Goal: Task Accomplishment & Management: Use online tool/utility

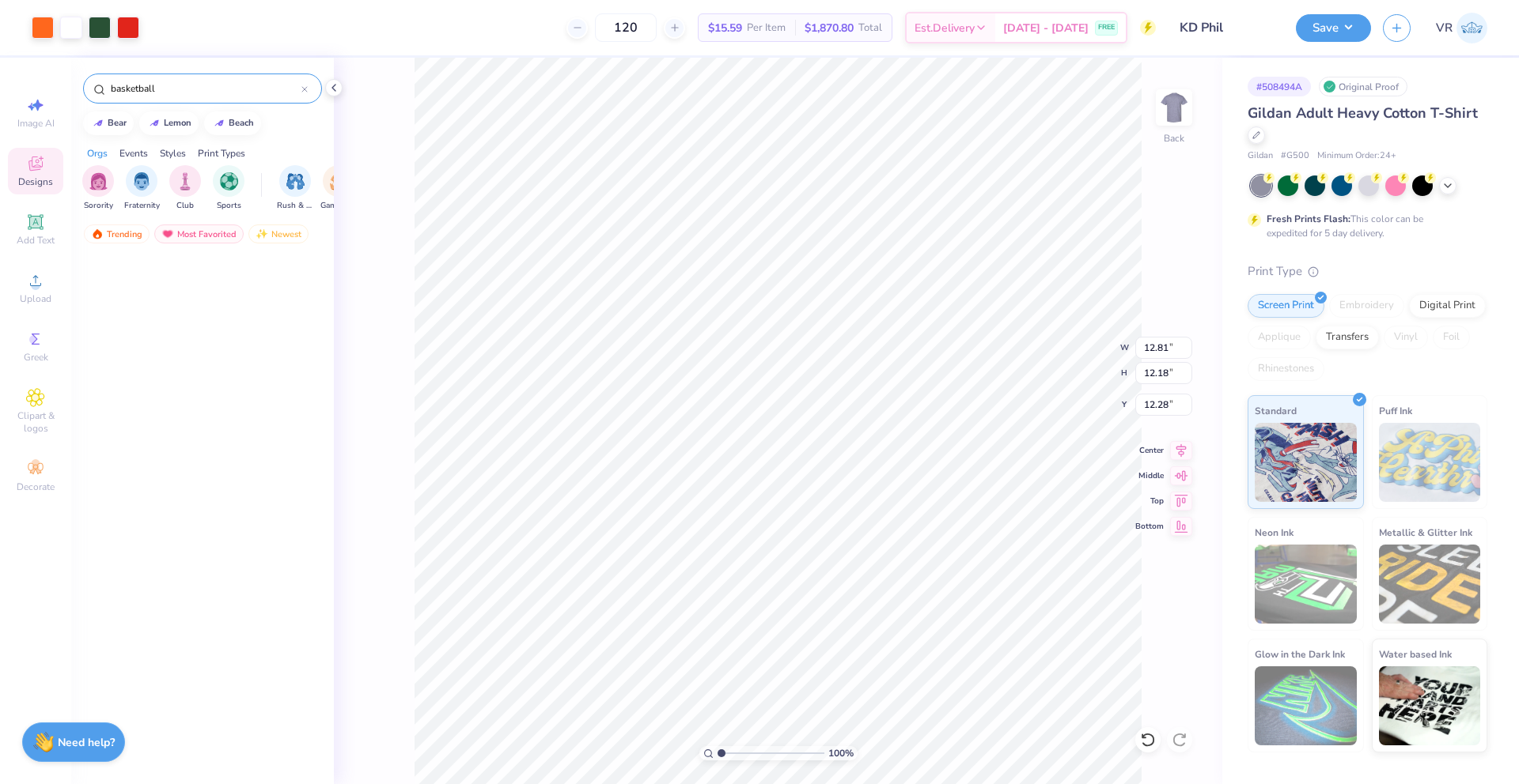
scroll to position [7485, 0]
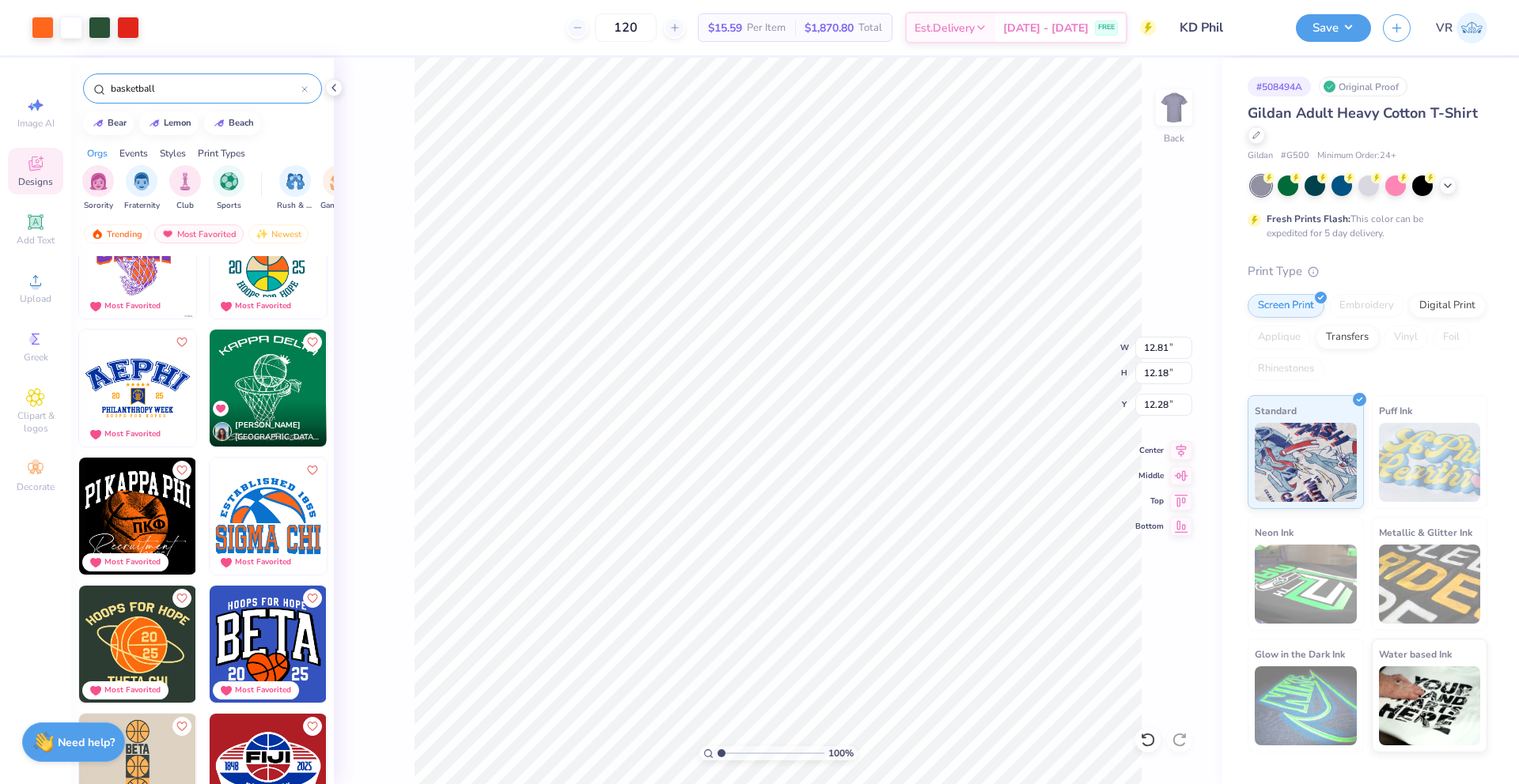
type input "11.42"
type input "7.40"
type input "2.99"
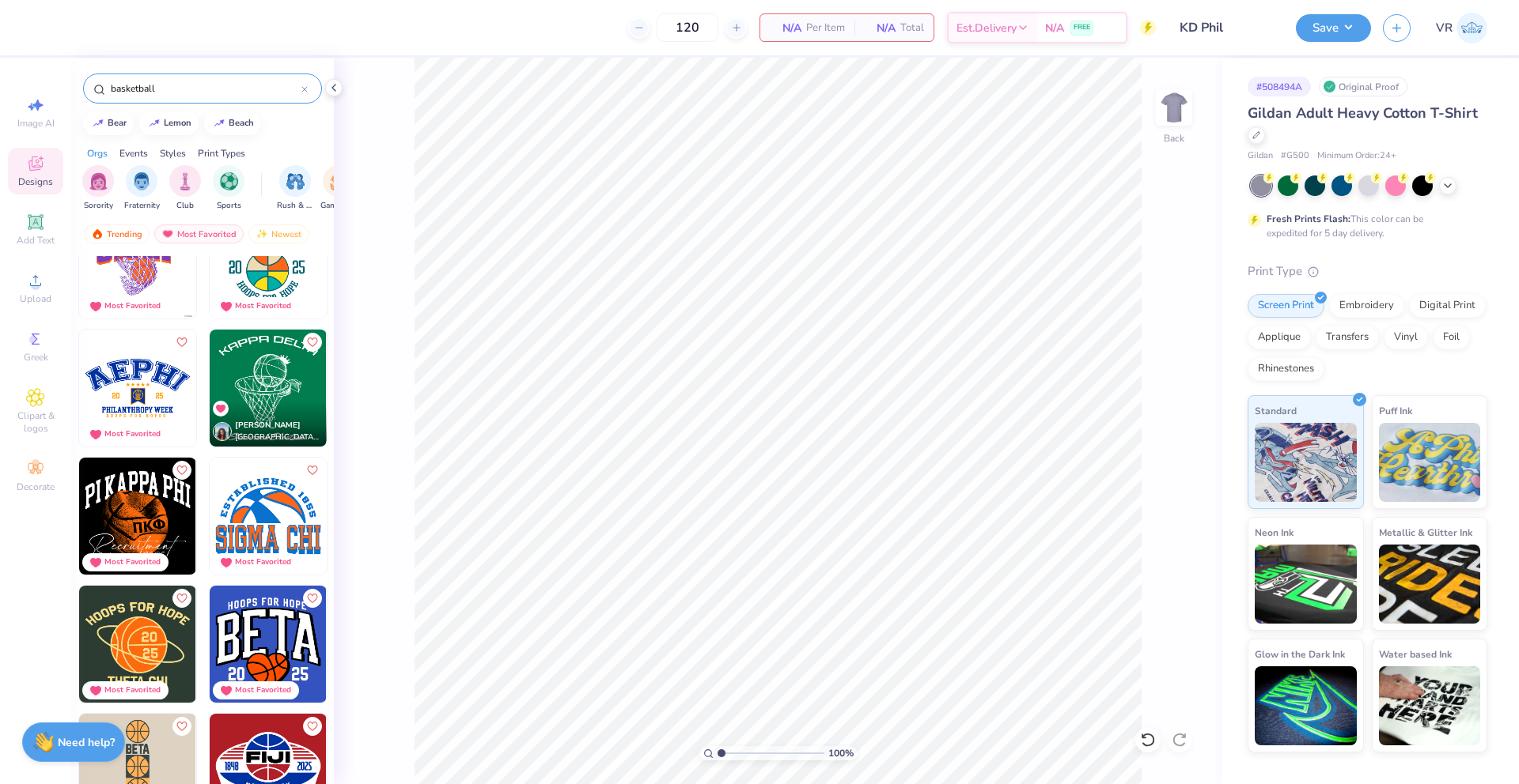
click at [334, 90] on icon at bounding box center [334, 88] width 13 height 13
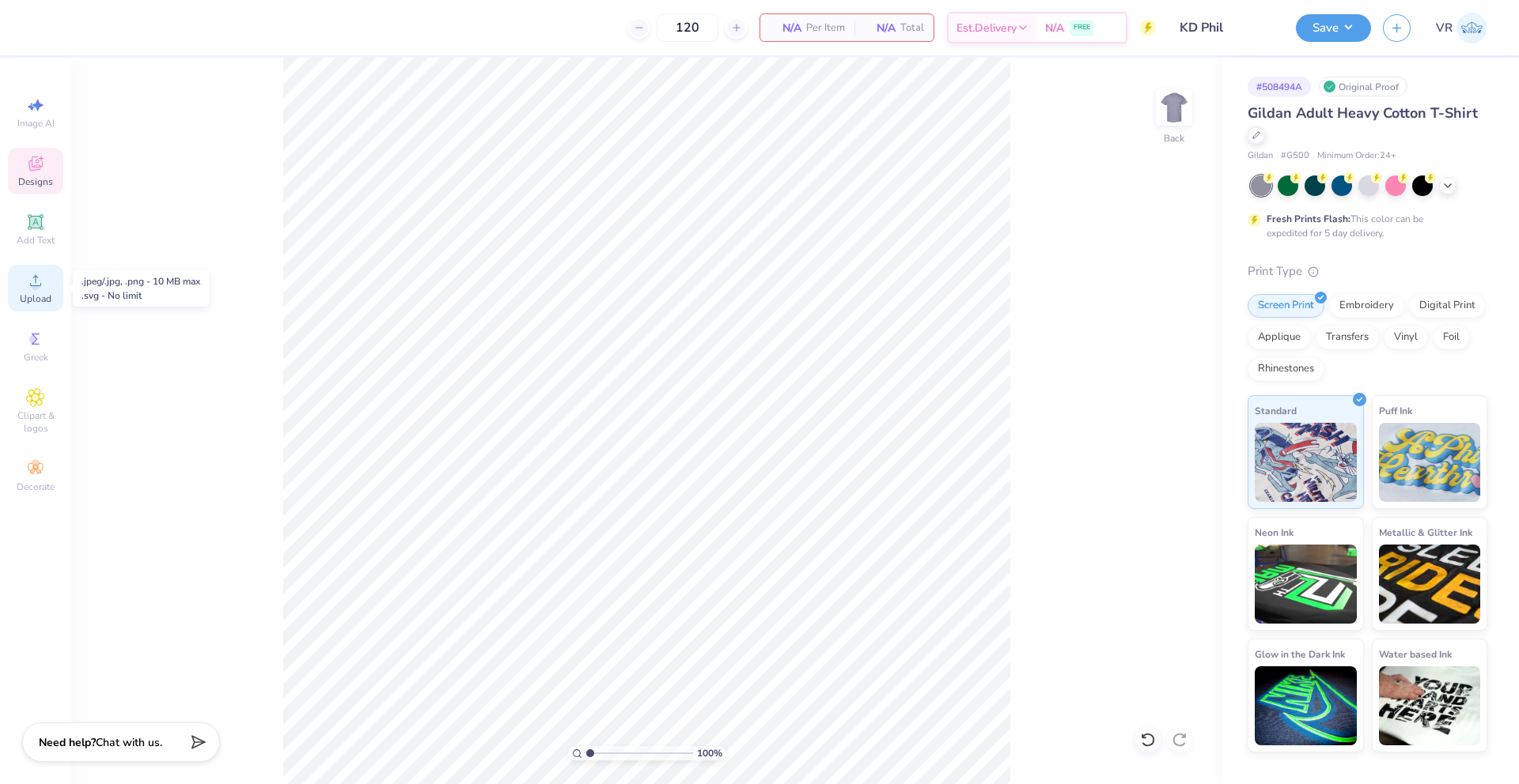
click at [49, 278] on div "Upload" at bounding box center [35, 289] width 56 height 47
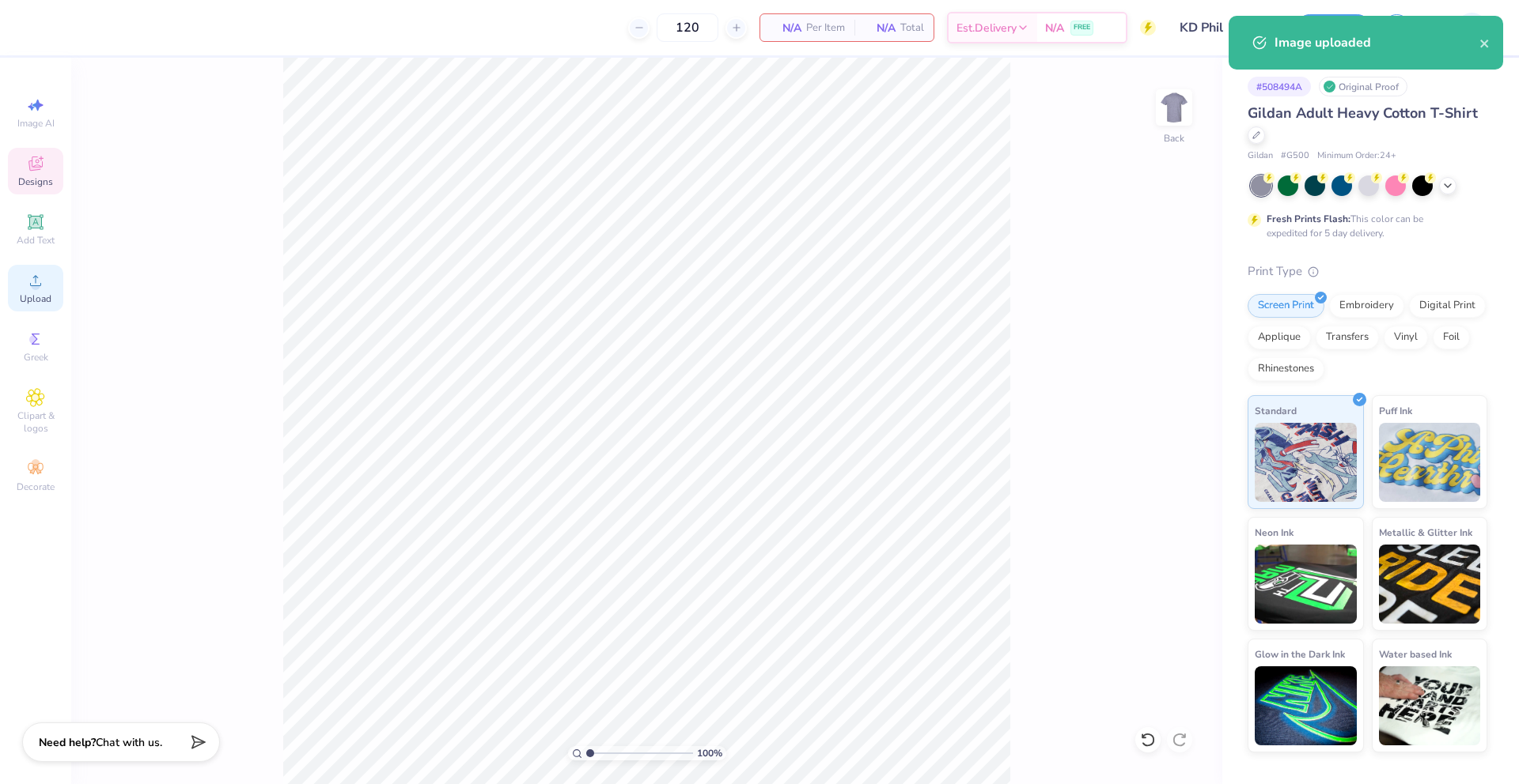
click at [60, 285] on div "Upload" at bounding box center [35, 289] width 56 height 47
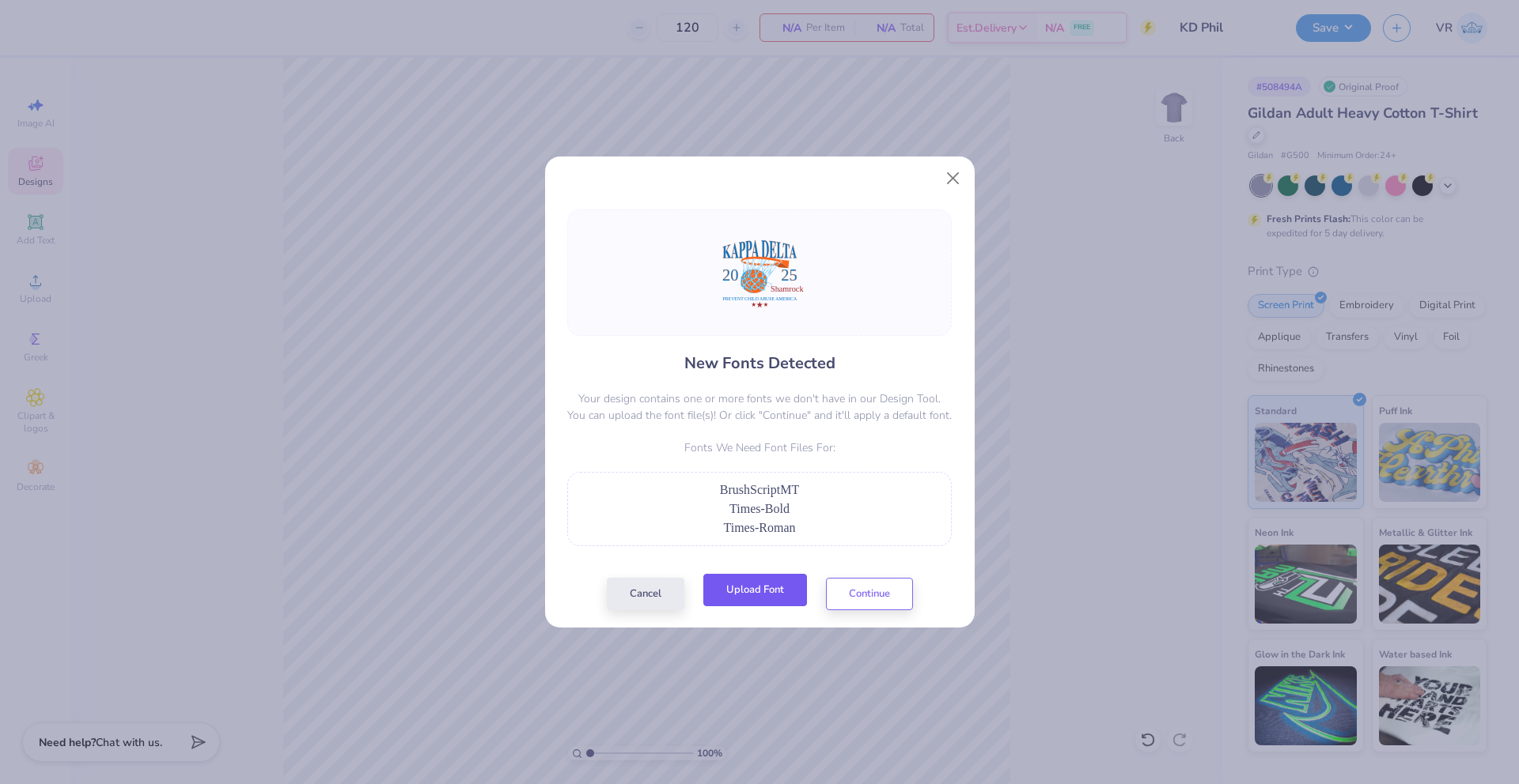
click at [757, 587] on button "Upload Font" at bounding box center [755, 590] width 103 height 32
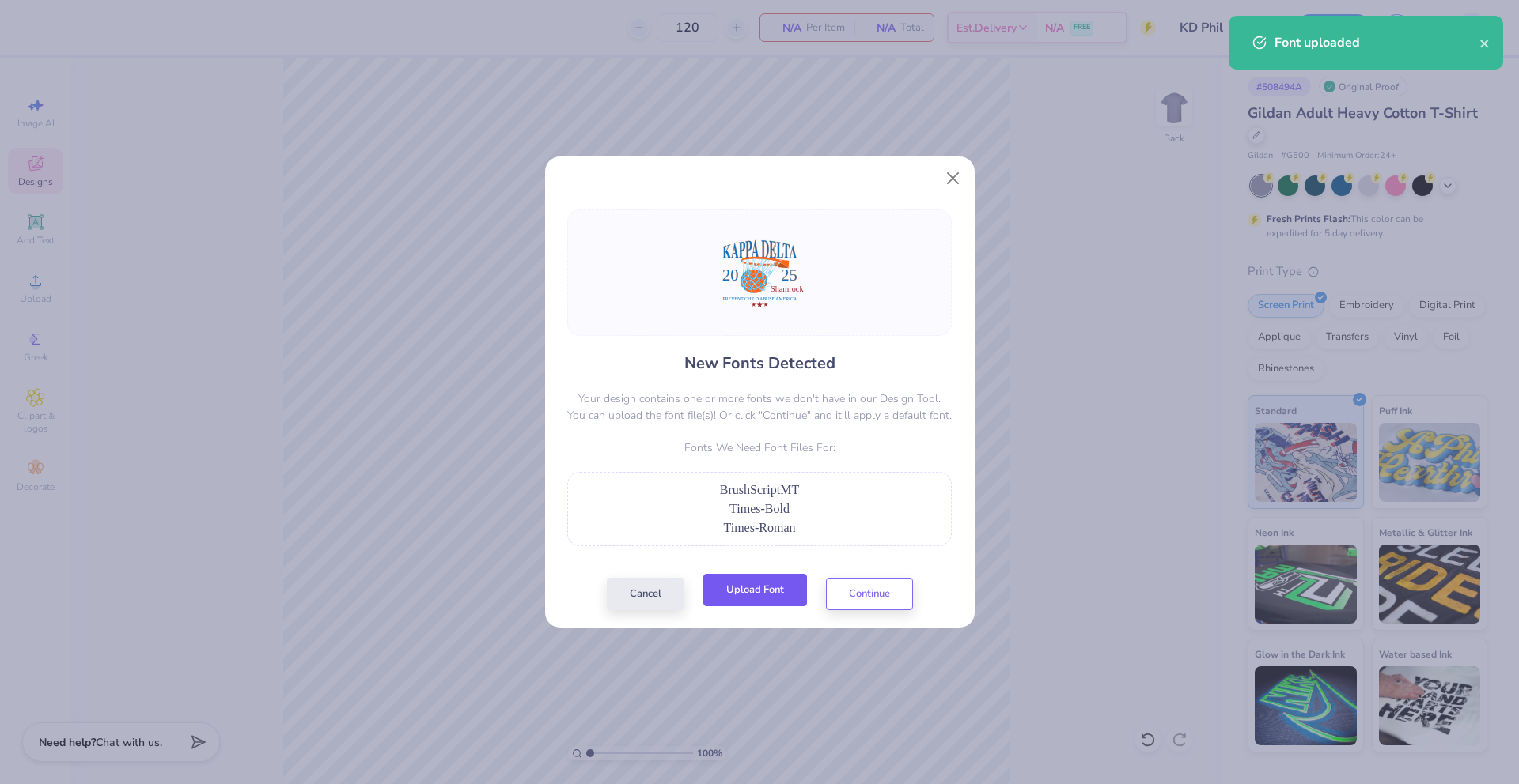
click at [726, 592] on button "Upload Font" at bounding box center [755, 590] width 103 height 32
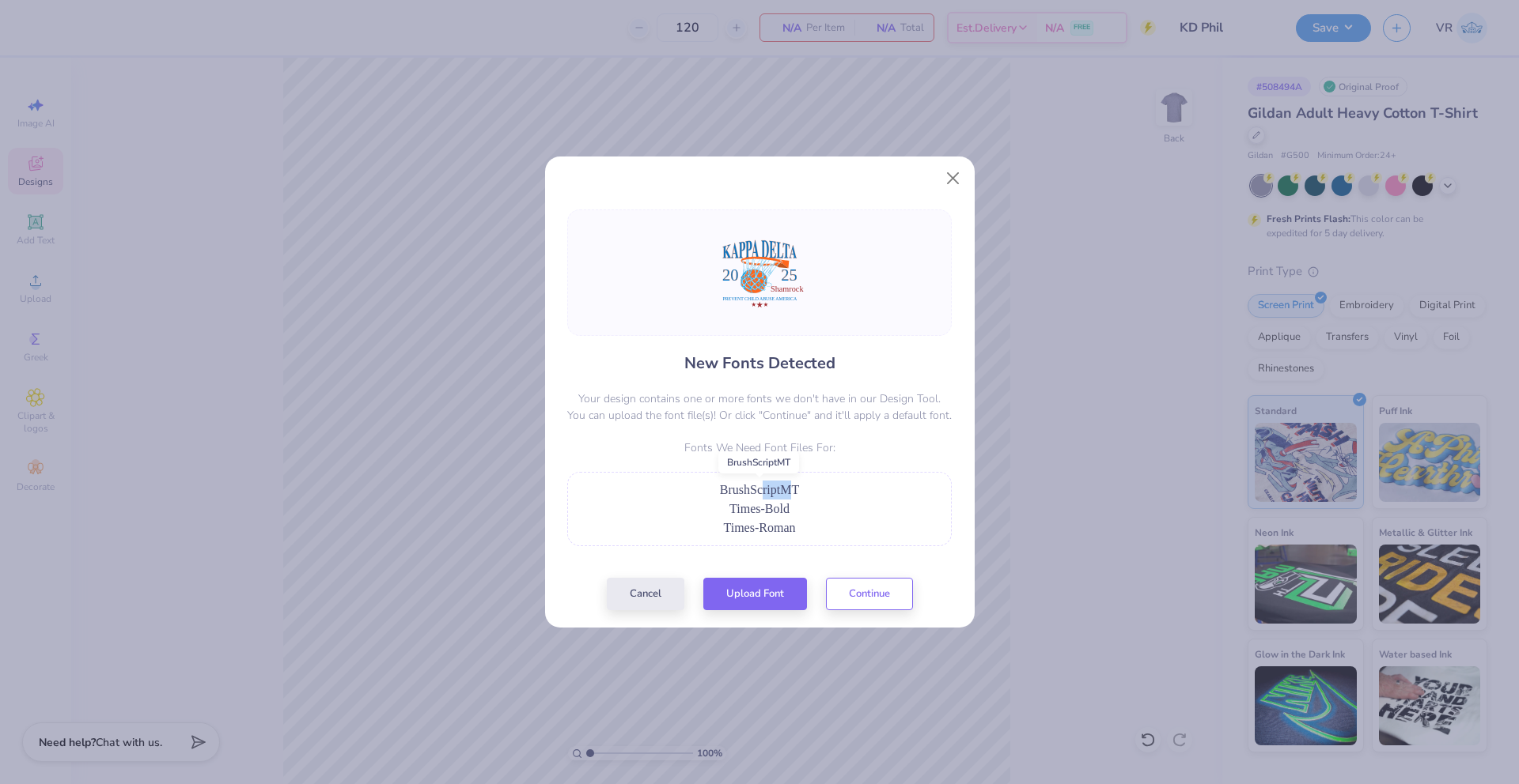
drag, startPoint x: 795, startPoint y: 491, endPoint x: 763, endPoint y: 490, distance: 32.0
click at [763, 490] on span "BrushScriptMT" at bounding box center [759, 490] width 79 height 14
drag, startPoint x: 721, startPoint y: 490, endPoint x: 808, endPoint y: 490, distance: 87.0
click at [807, 490] on div "BrushScriptMT" at bounding box center [759, 490] width 367 height 19
click at [653, 602] on button "Cancel" at bounding box center [645, 590] width 77 height 32
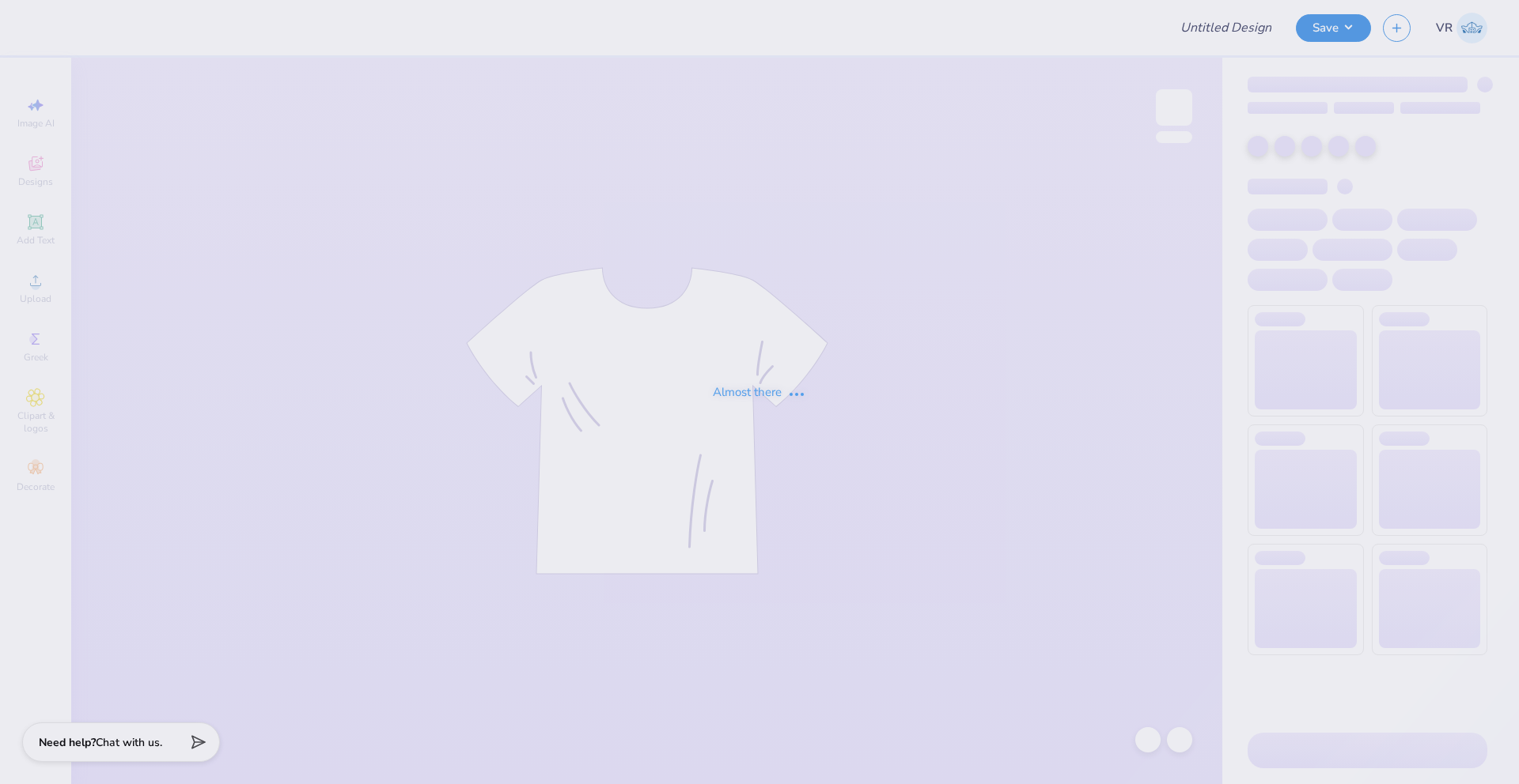
type input "KD Phil"
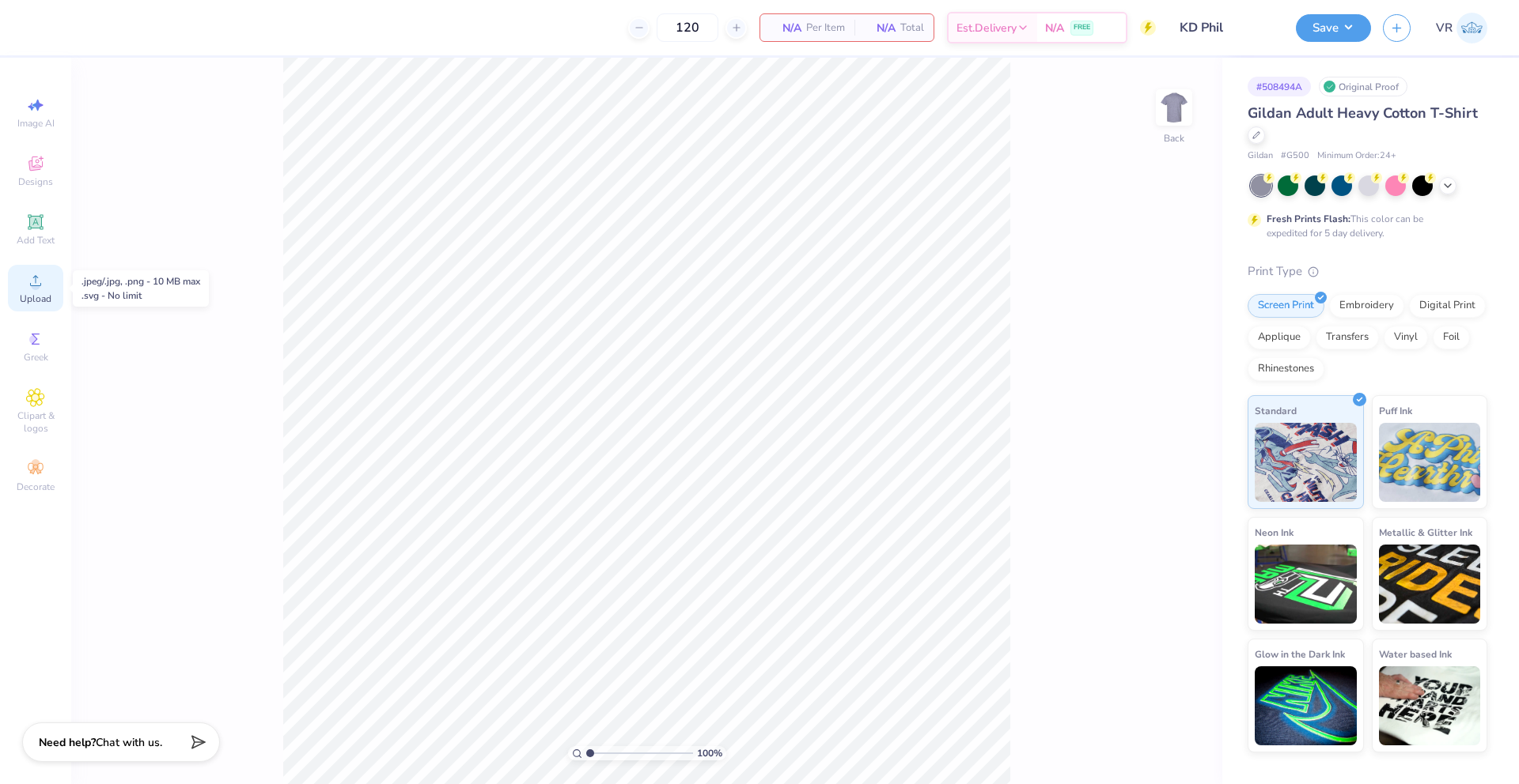
click at [31, 287] on icon at bounding box center [35, 280] width 19 height 19
click at [42, 240] on span "Add Text" at bounding box center [35, 240] width 38 height 13
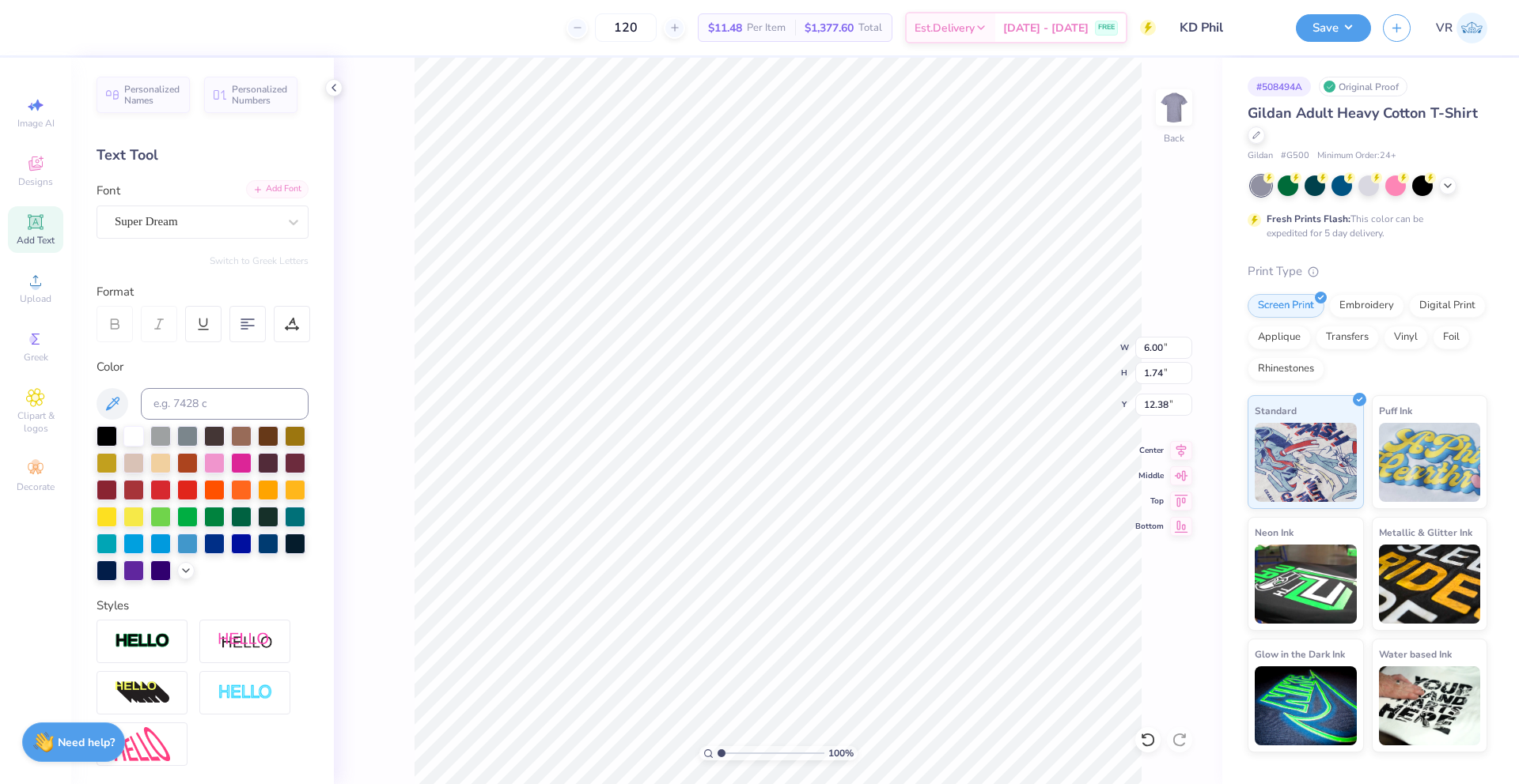
click at [250, 188] on div "Add Font" at bounding box center [277, 189] width 62 height 19
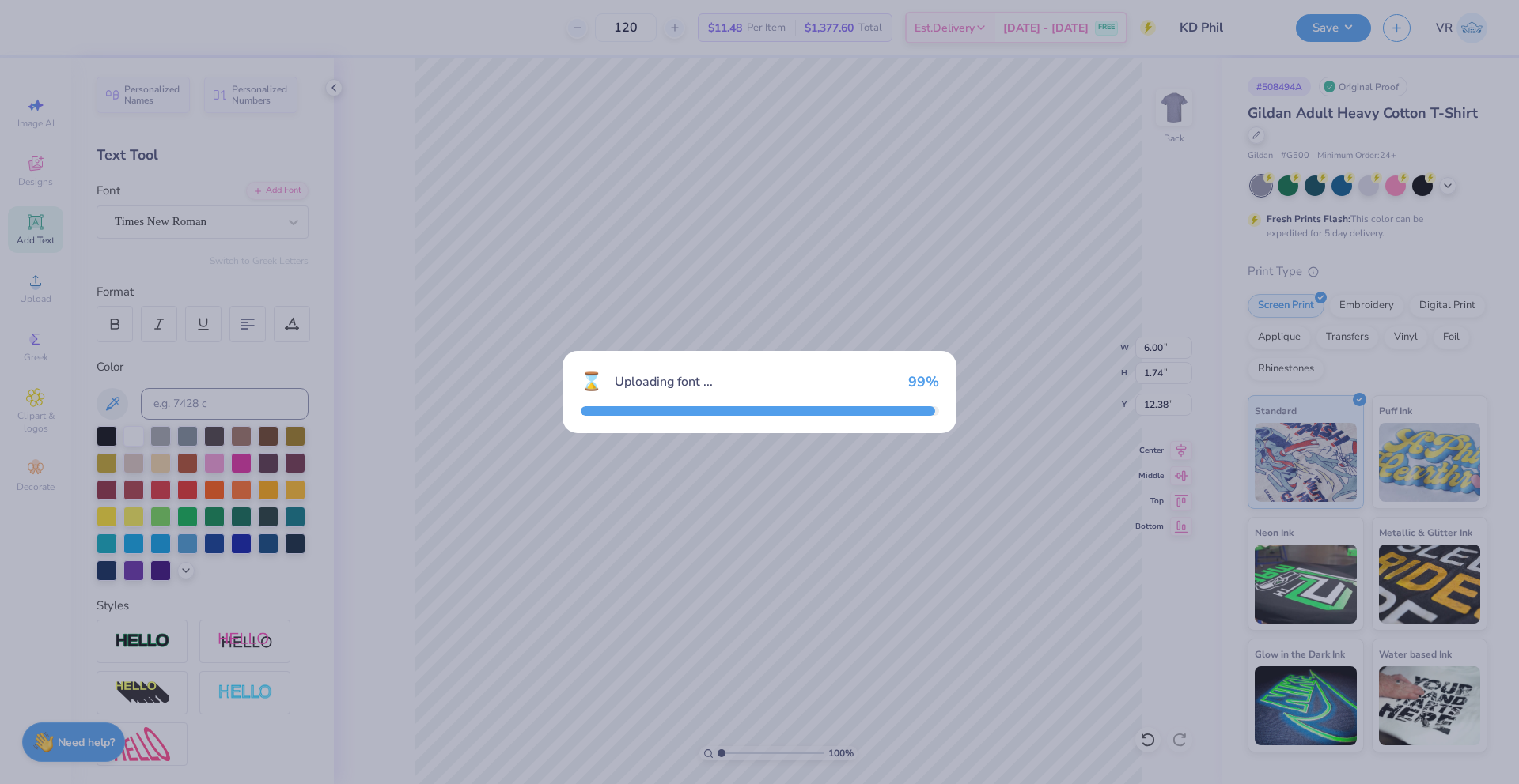
type input "6.20"
type input "1.64"
type input "12.43"
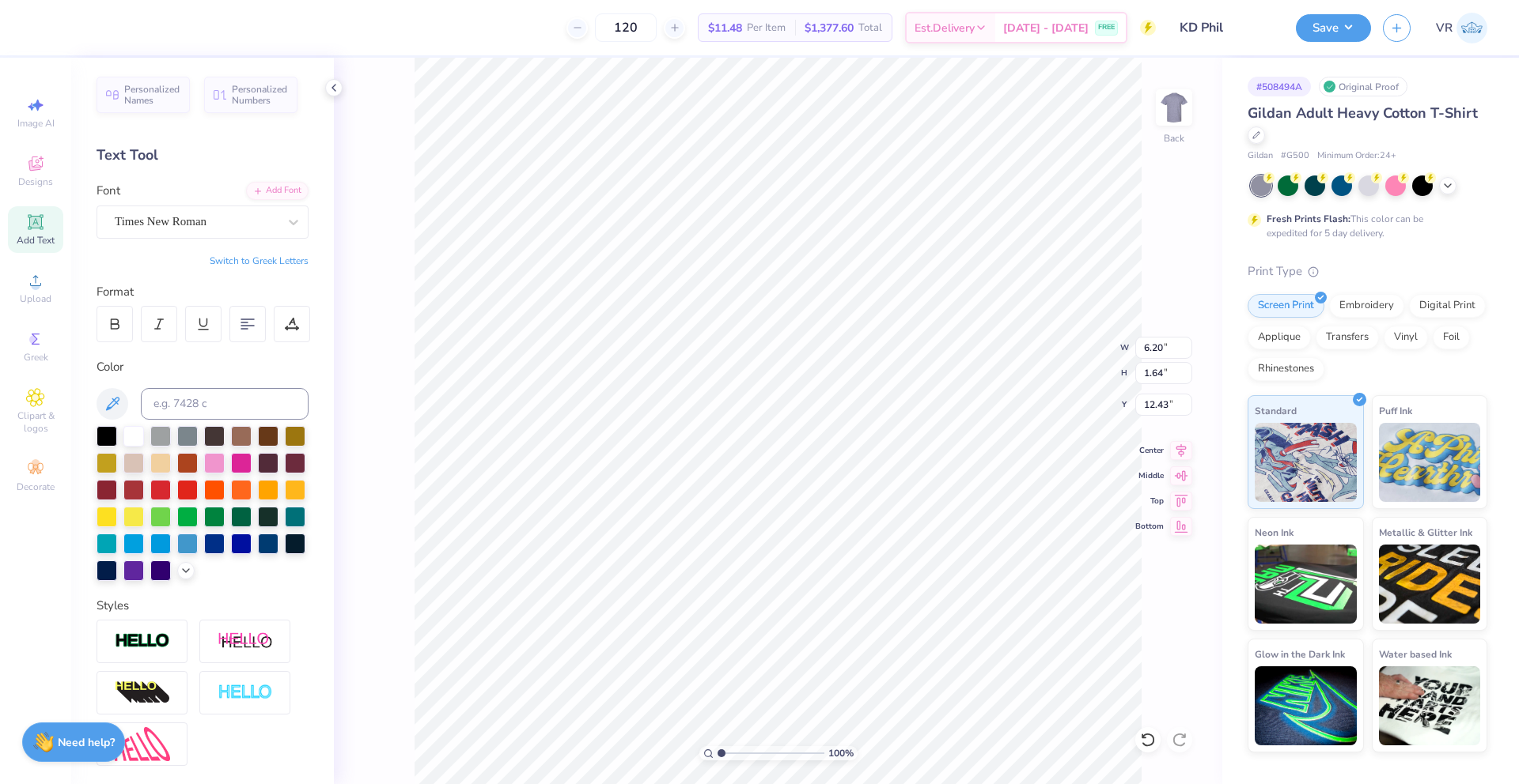
scroll to position [14, 2]
click at [287, 193] on div "Add Font" at bounding box center [277, 189] width 62 height 19
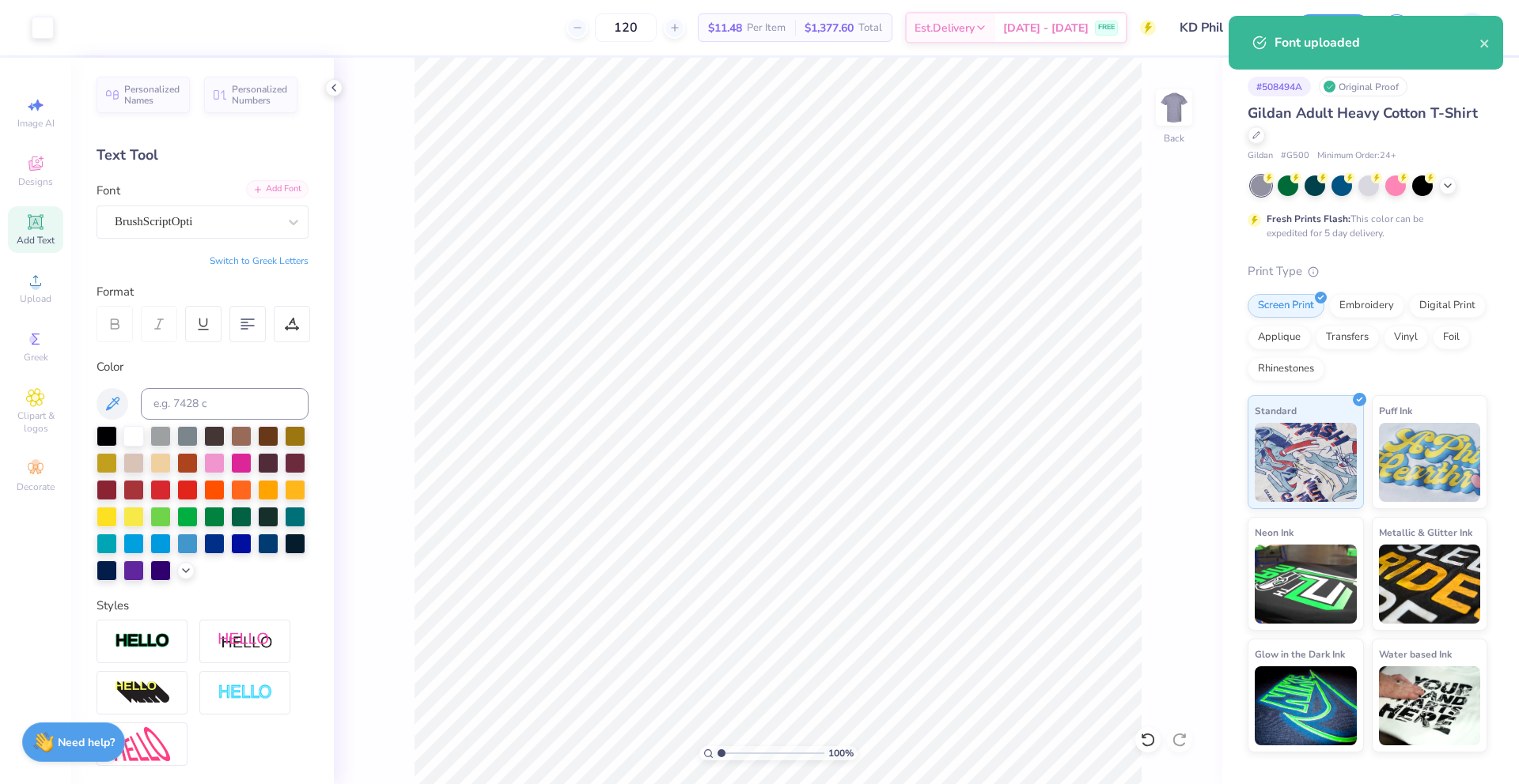
click at [270, 183] on div "Add Font" at bounding box center [277, 189] width 62 height 19
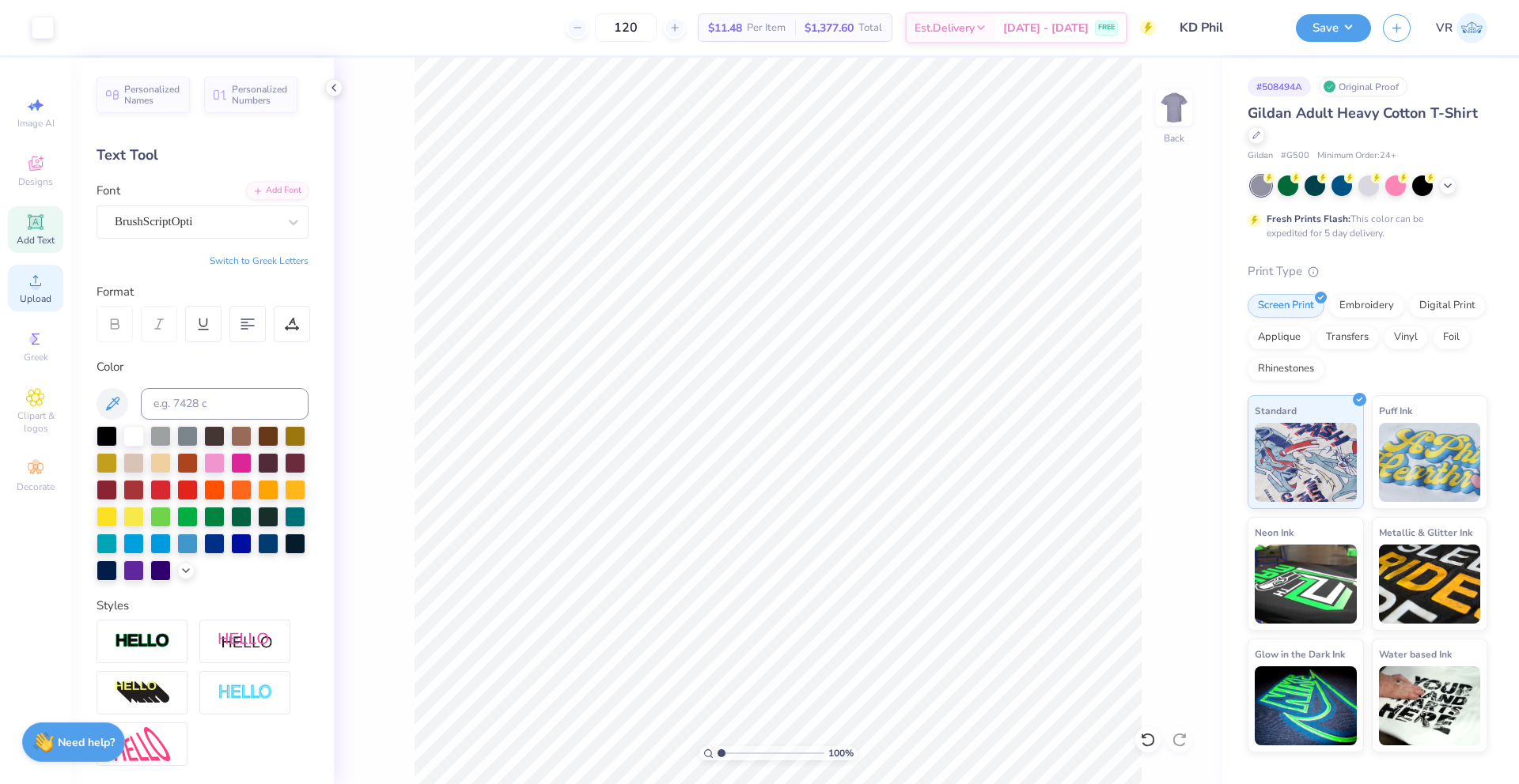
click at [20, 269] on div "Upload" at bounding box center [35, 289] width 56 height 47
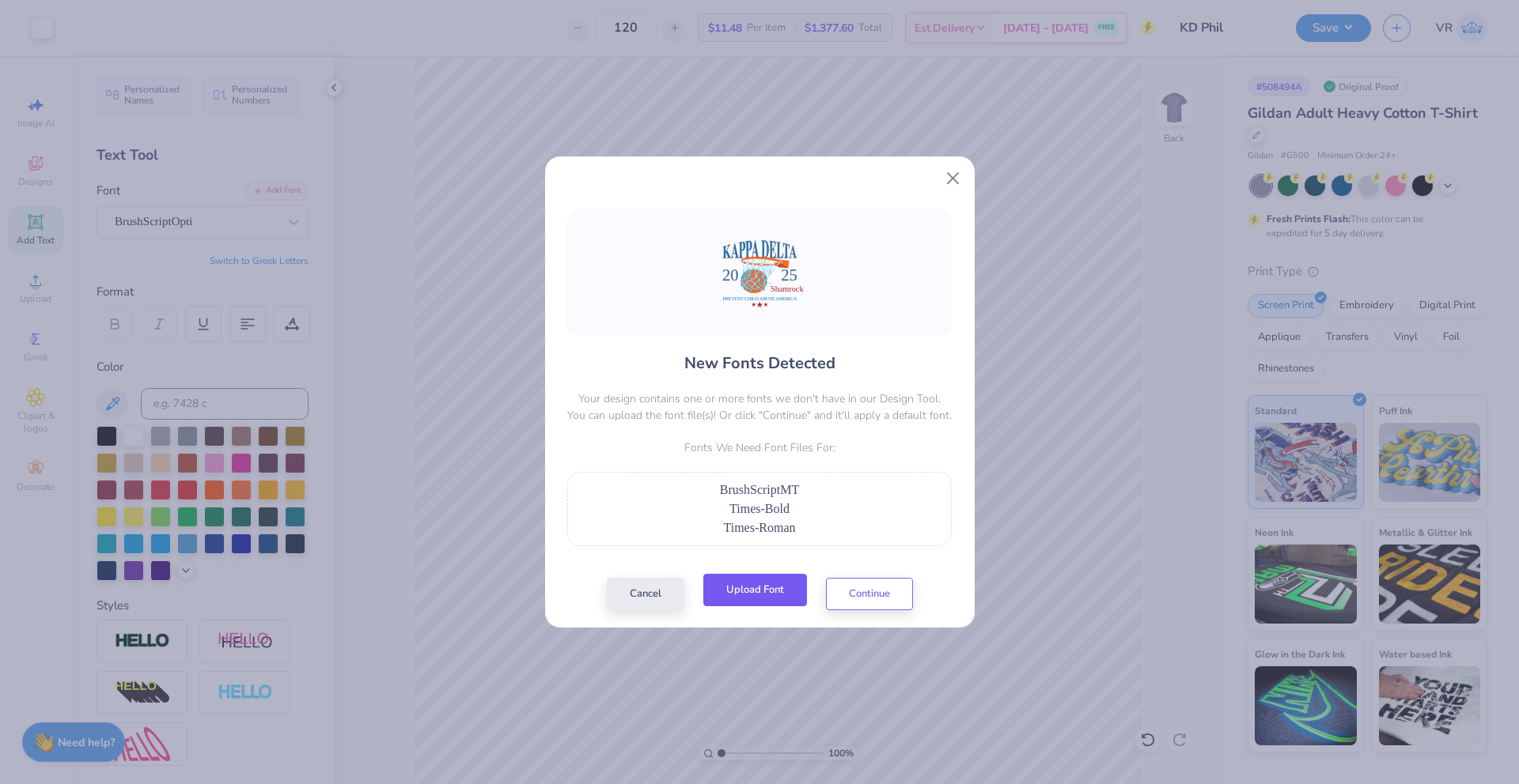
click at [785, 594] on button "Upload Font" at bounding box center [755, 590] width 103 height 32
click at [631, 596] on button "Cancel" at bounding box center [645, 590] width 77 height 32
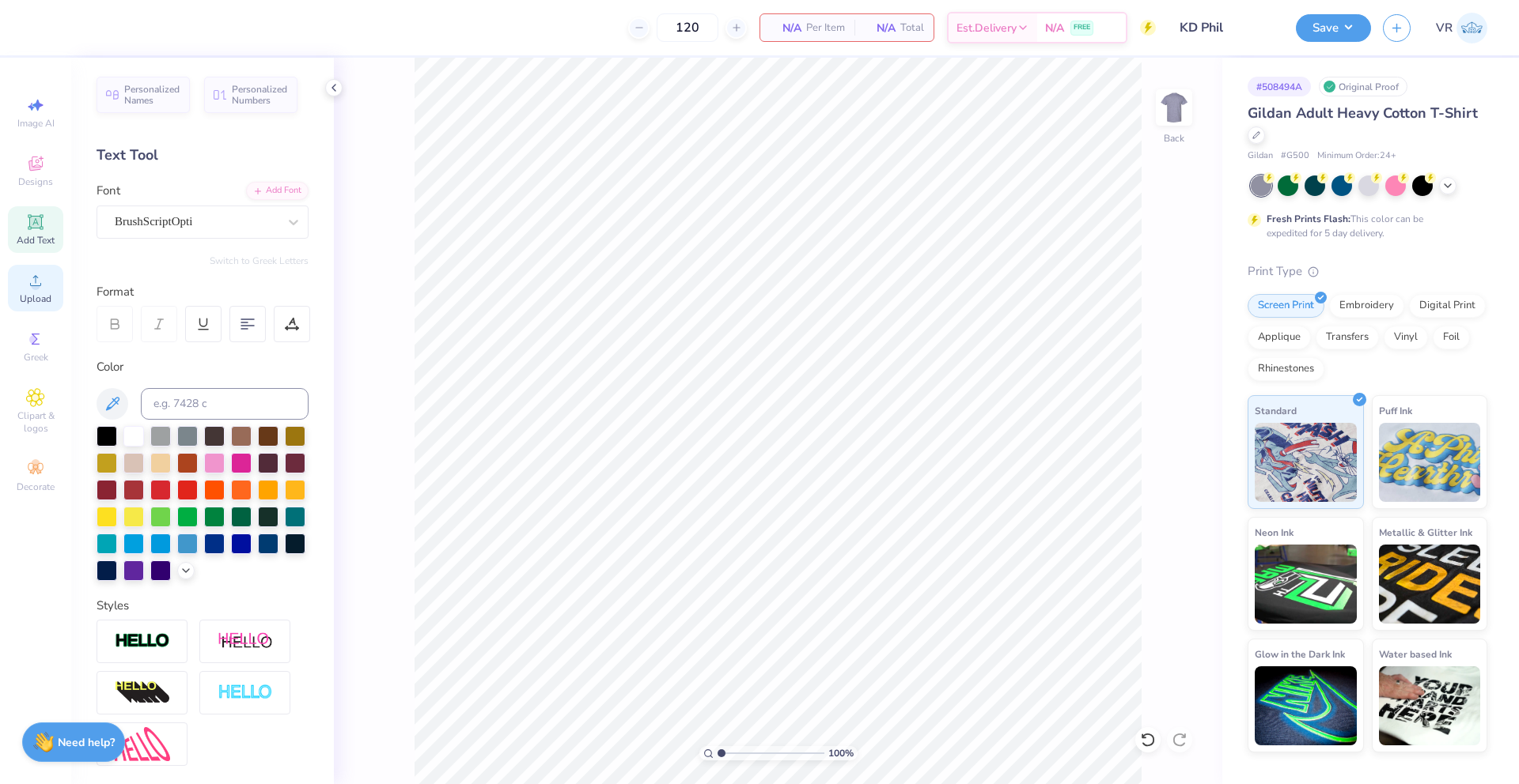
click at [42, 288] on icon at bounding box center [35, 280] width 19 height 19
click at [26, 278] on icon at bounding box center [35, 280] width 19 height 19
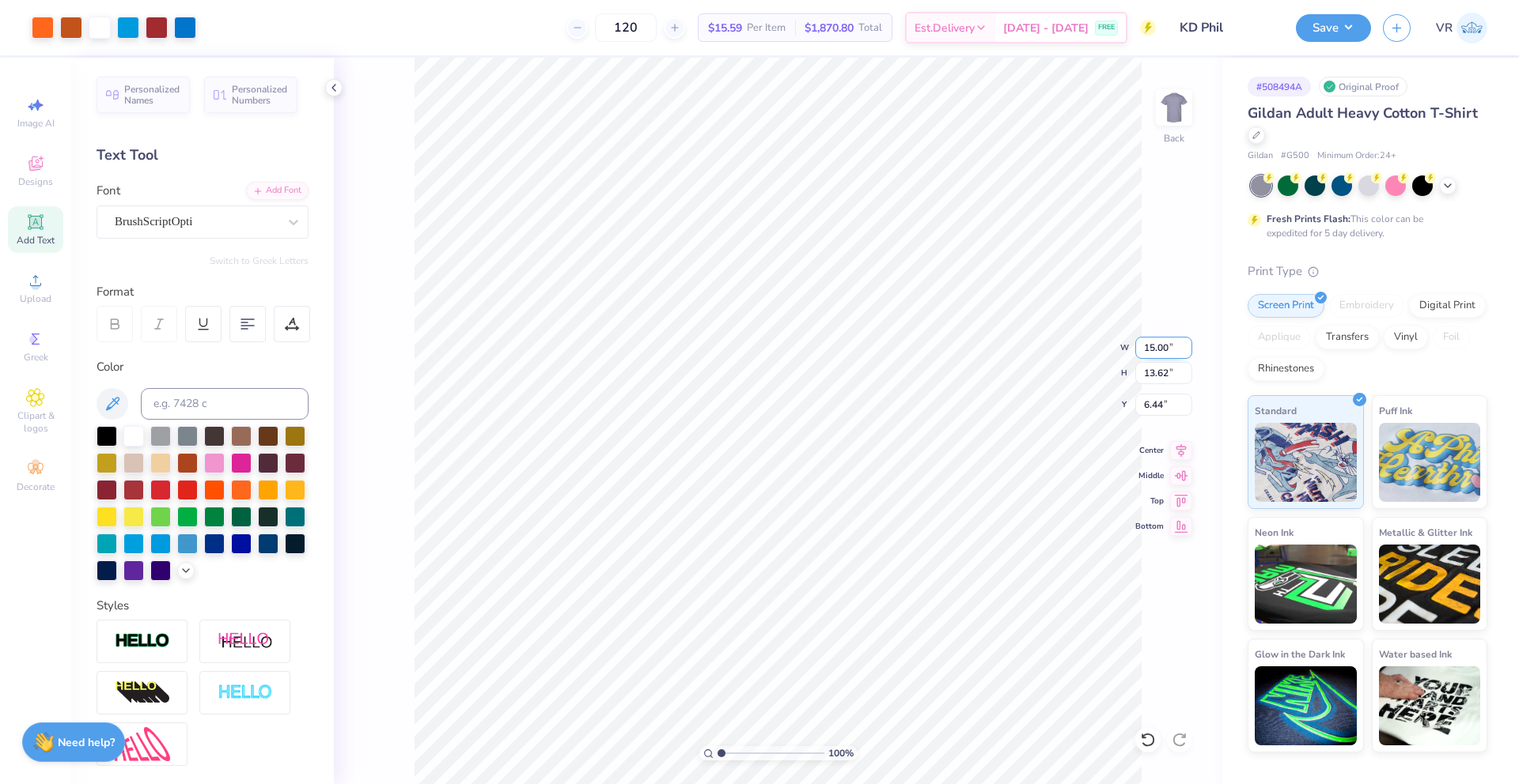
click at [1153, 349] on input "15.00" at bounding box center [1164, 347] width 57 height 22
type input "12.00"
type input "10.89"
click at [1150, 408] on input "7.80" at bounding box center [1164, 405] width 57 height 22
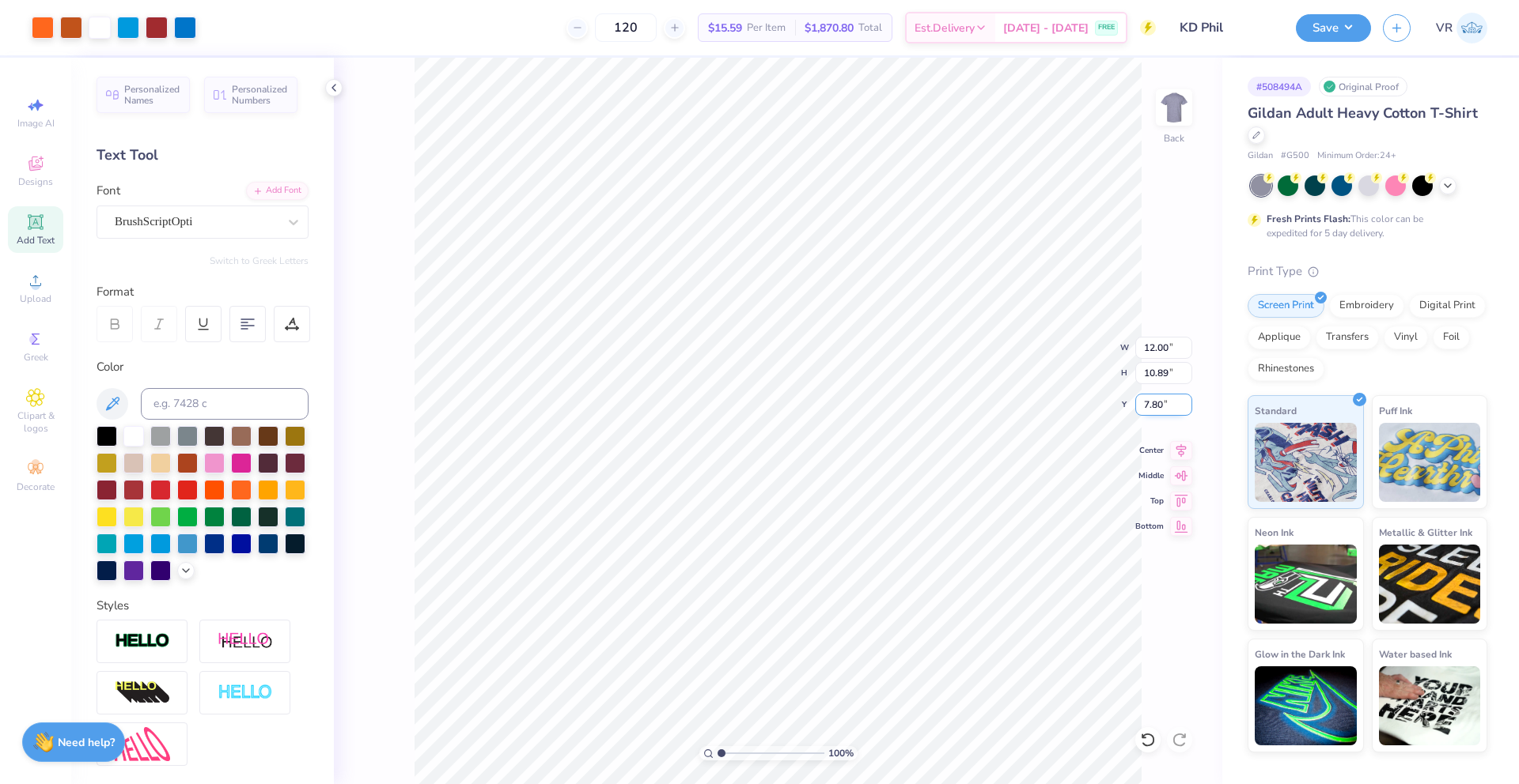
click at [1150, 408] on input "7.80" at bounding box center [1164, 405] width 57 height 22
type input "3.00"
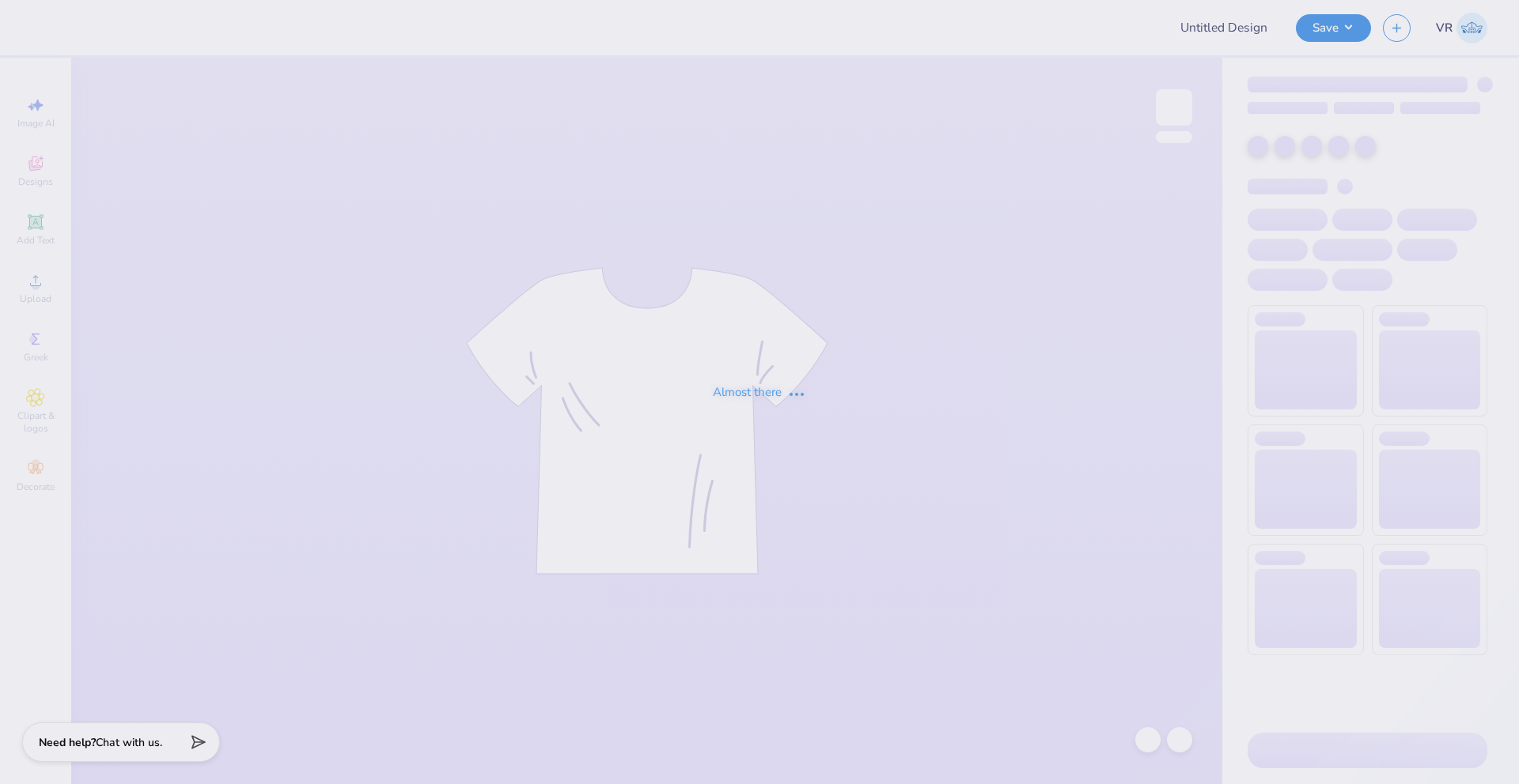
type input "KD Phil"
type input "Grace Kotnik : Work"
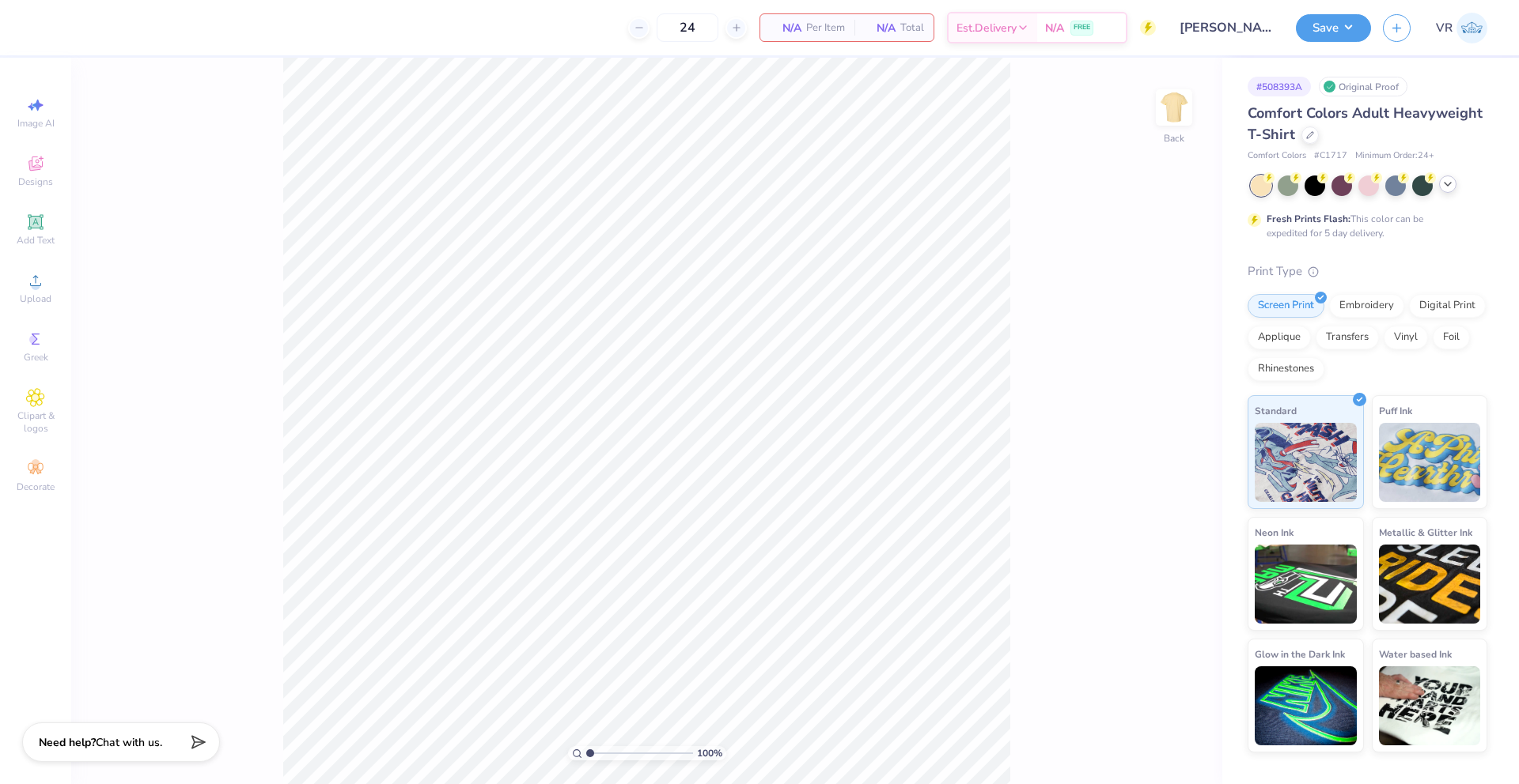
click at [1442, 179] on icon at bounding box center [1447, 183] width 13 height 13
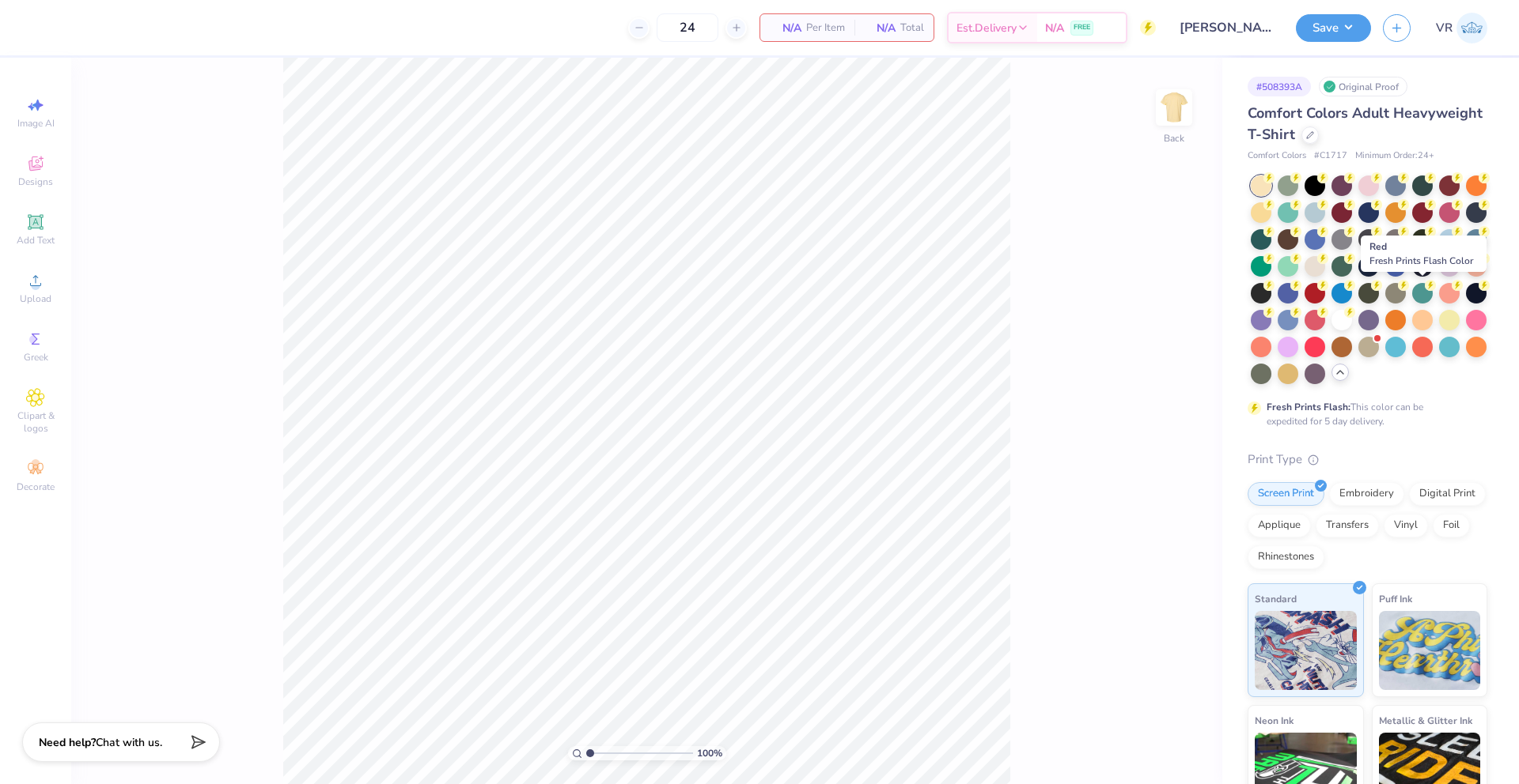
click at [1325, 294] on div at bounding box center [1314, 293] width 20 height 20
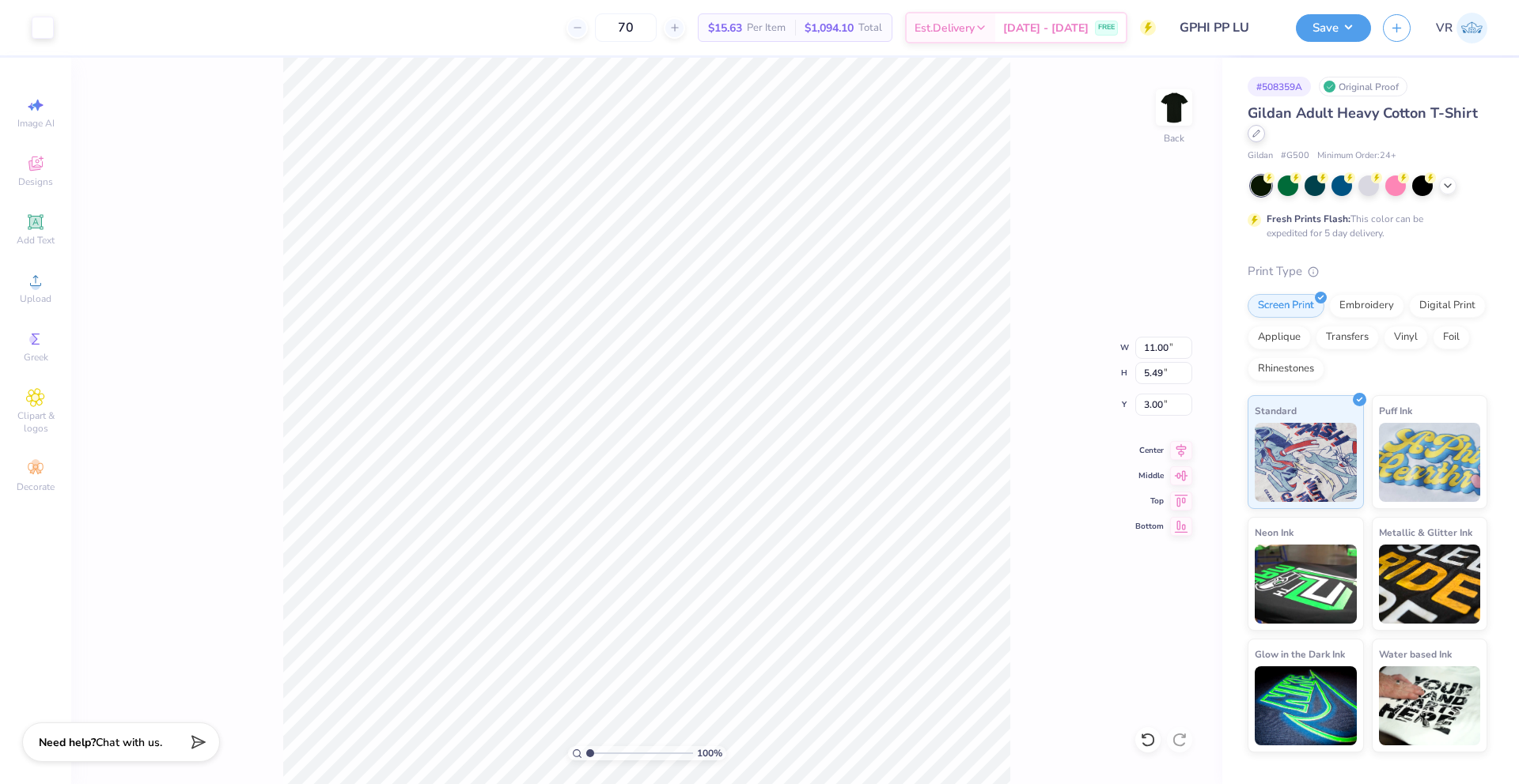
click at [1253, 137] on icon at bounding box center [1257, 134] width 8 height 8
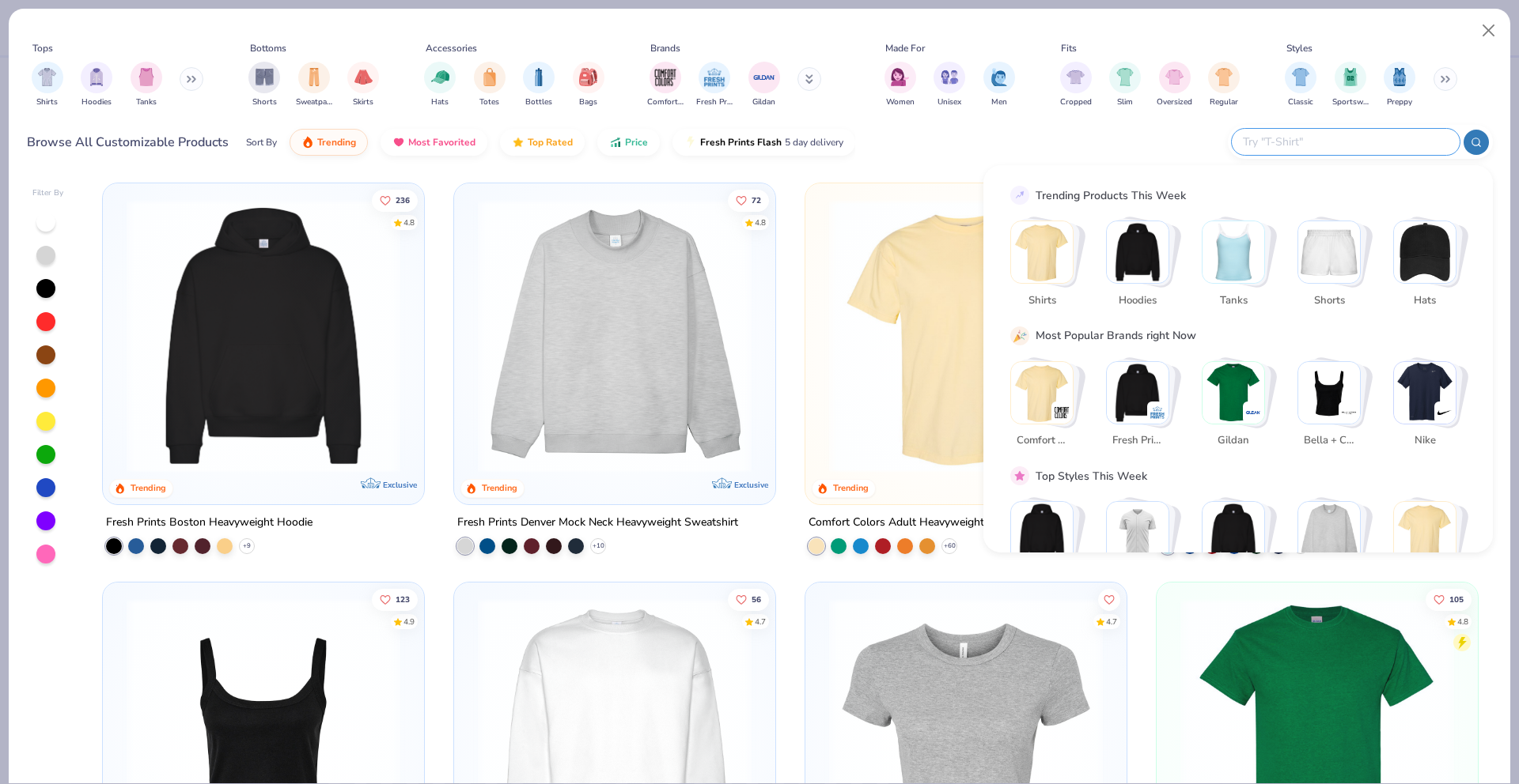
click at [1379, 141] on input "text" at bounding box center [1344, 141] width 207 height 19
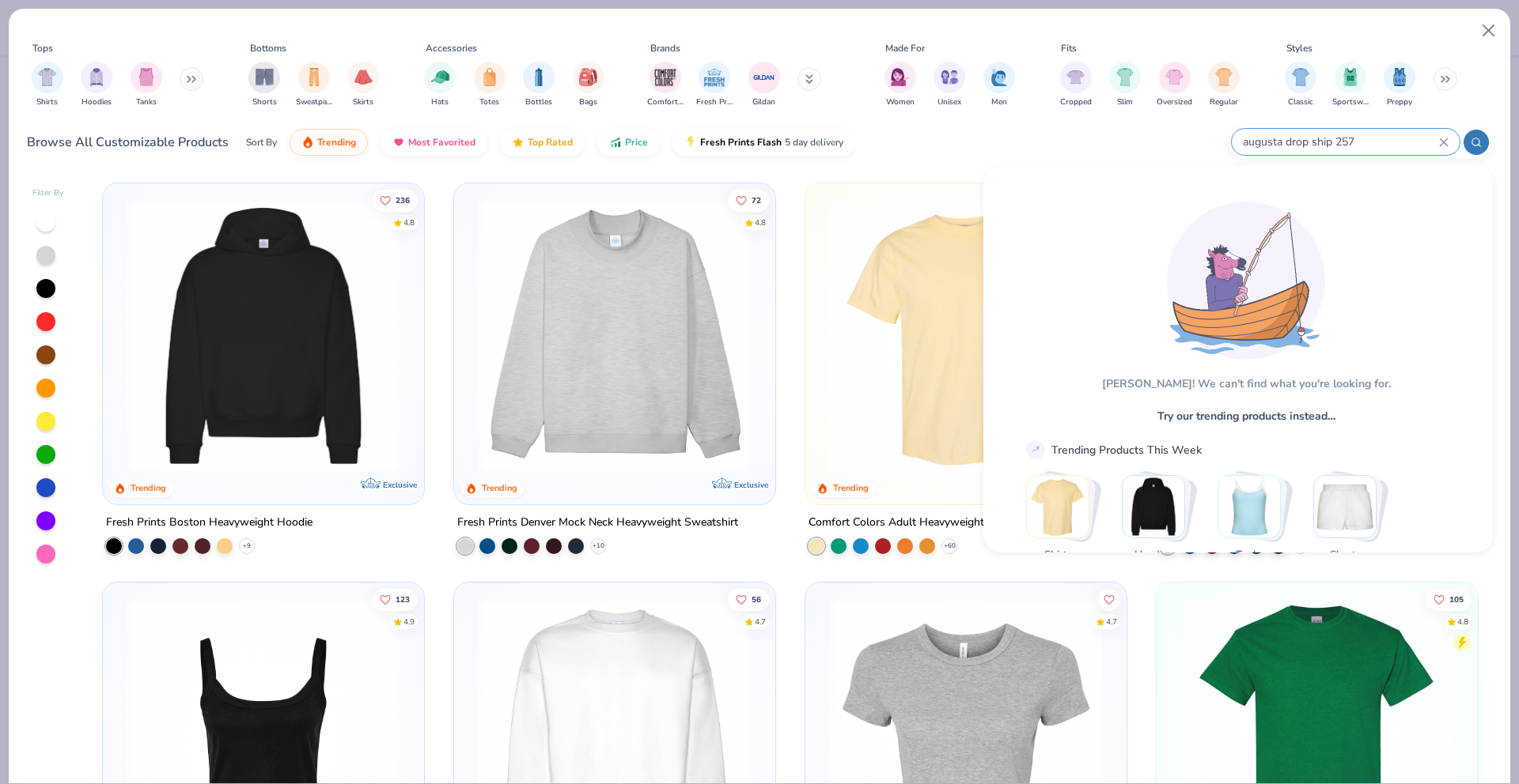
drag, startPoint x: 1286, startPoint y: 140, endPoint x: 1415, endPoint y: 142, distance: 129.0
click at [1343, 142] on input "augusta drop ship 257" at bounding box center [1339, 141] width 198 height 19
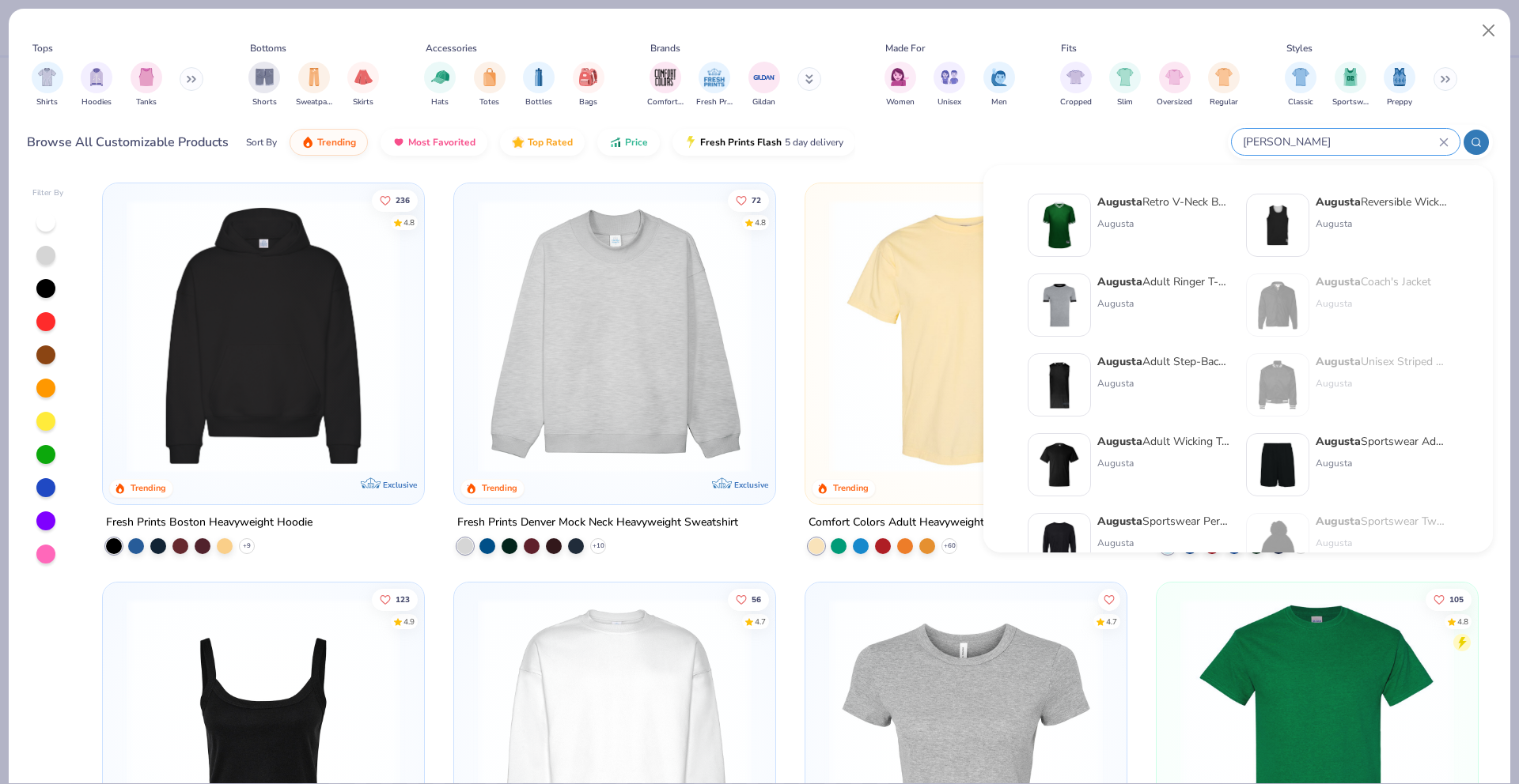
type input "augusta jersey"
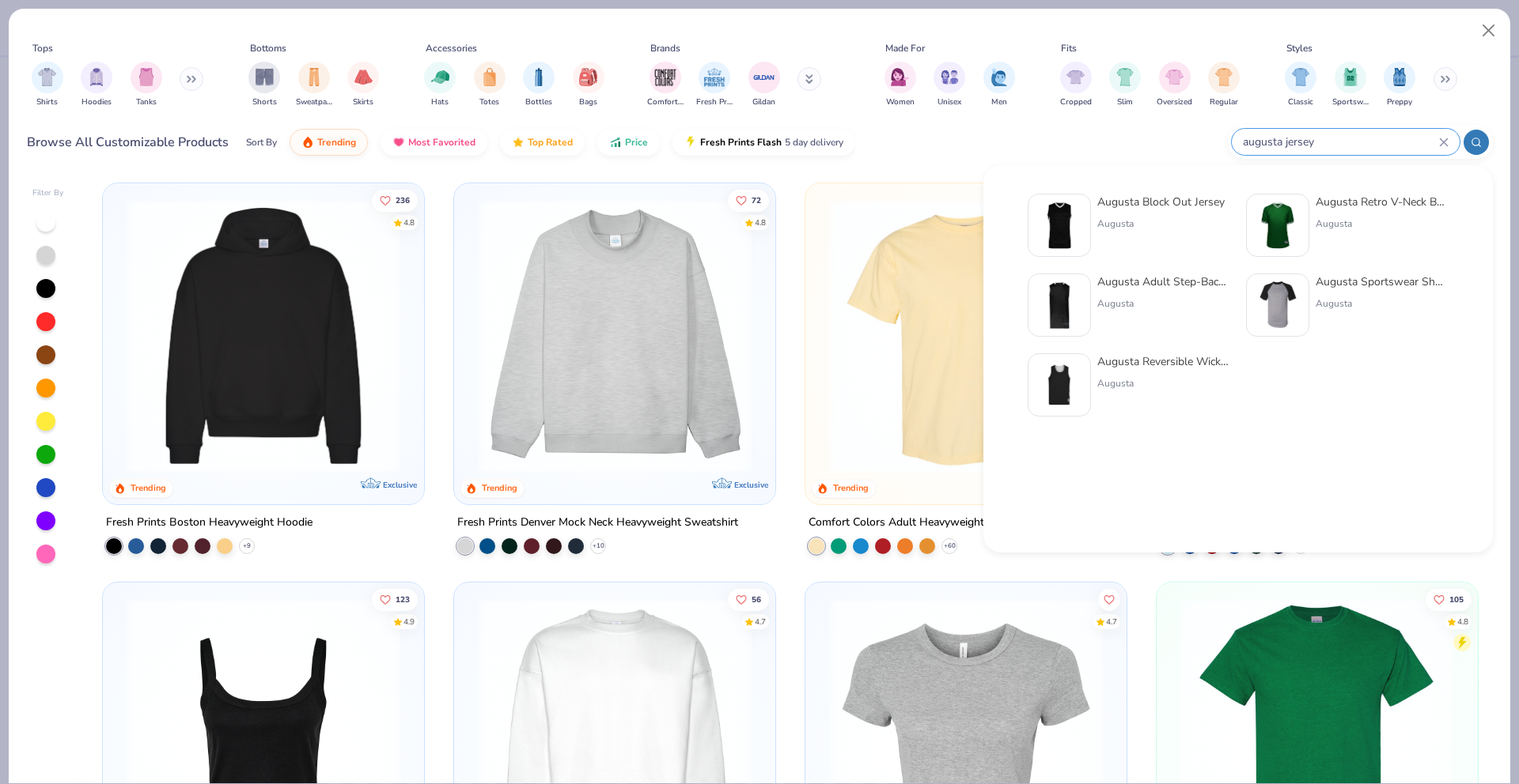
click at [1268, 140] on input "augusta jersey" at bounding box center [1339, 141] width 198 height 19
drag, startPoint x: 1327, startPoint y: 136, endPoint x: 1179, endPoint y: 138, distance: 148.0
click at [1179, 138] on div "Browse All Customizable Products Sort By Trending Most Favorited Top Rated Pric…" at bounding box center [760, 141] width 1466 height 44
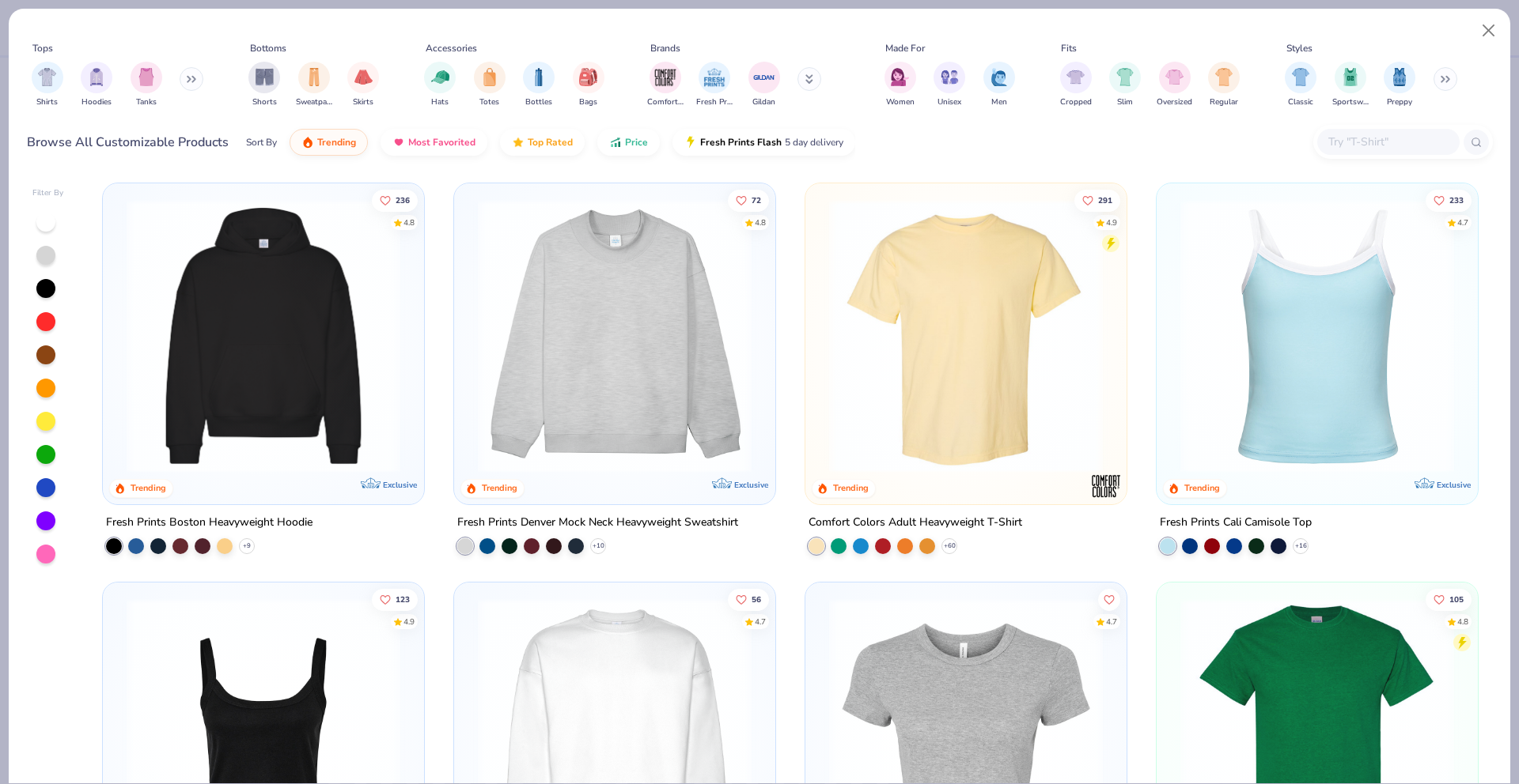
click at [1389, 133] on input "text" at bounding box center [1387, 141] width 122 height 19
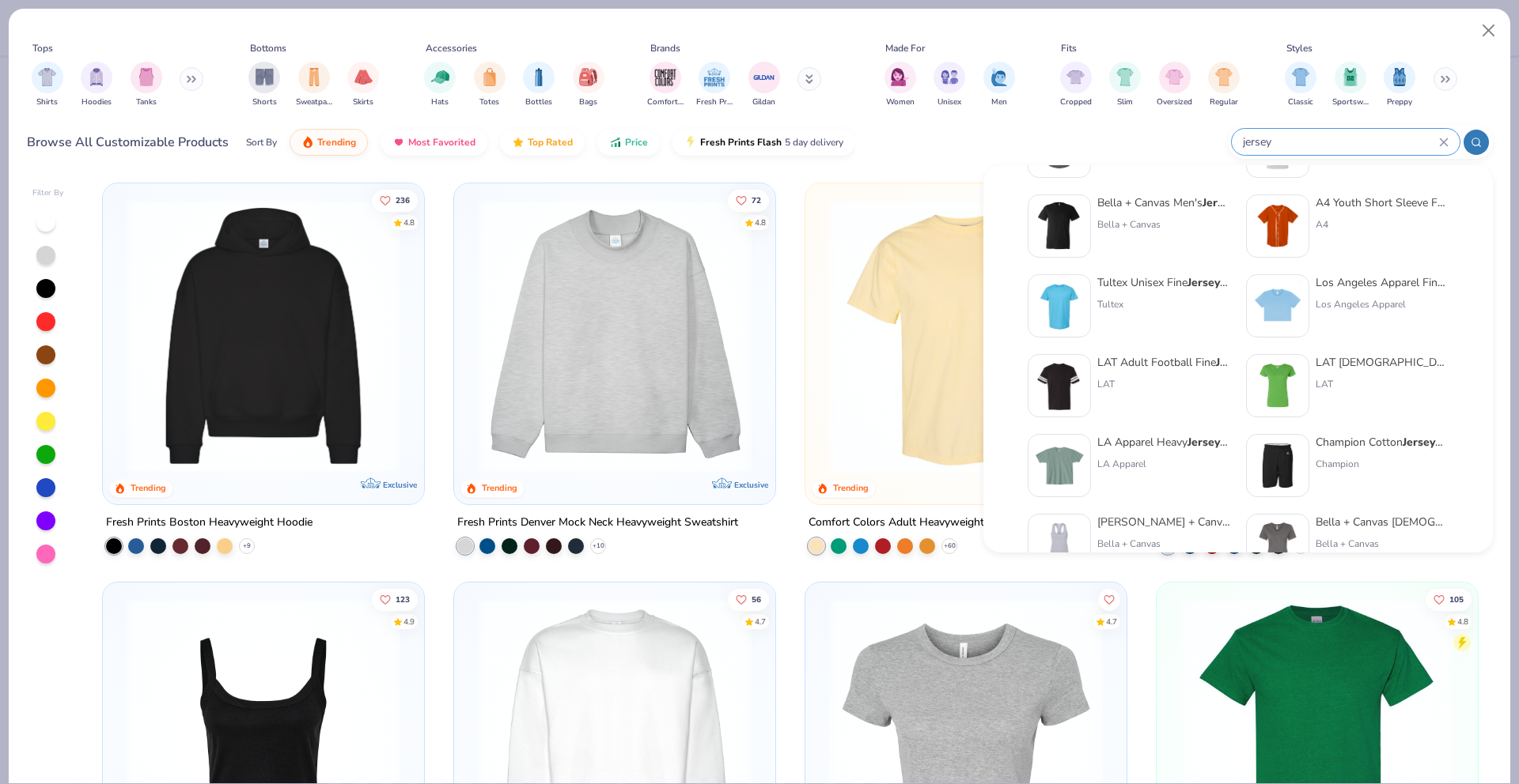
scroll to position [649, 0]
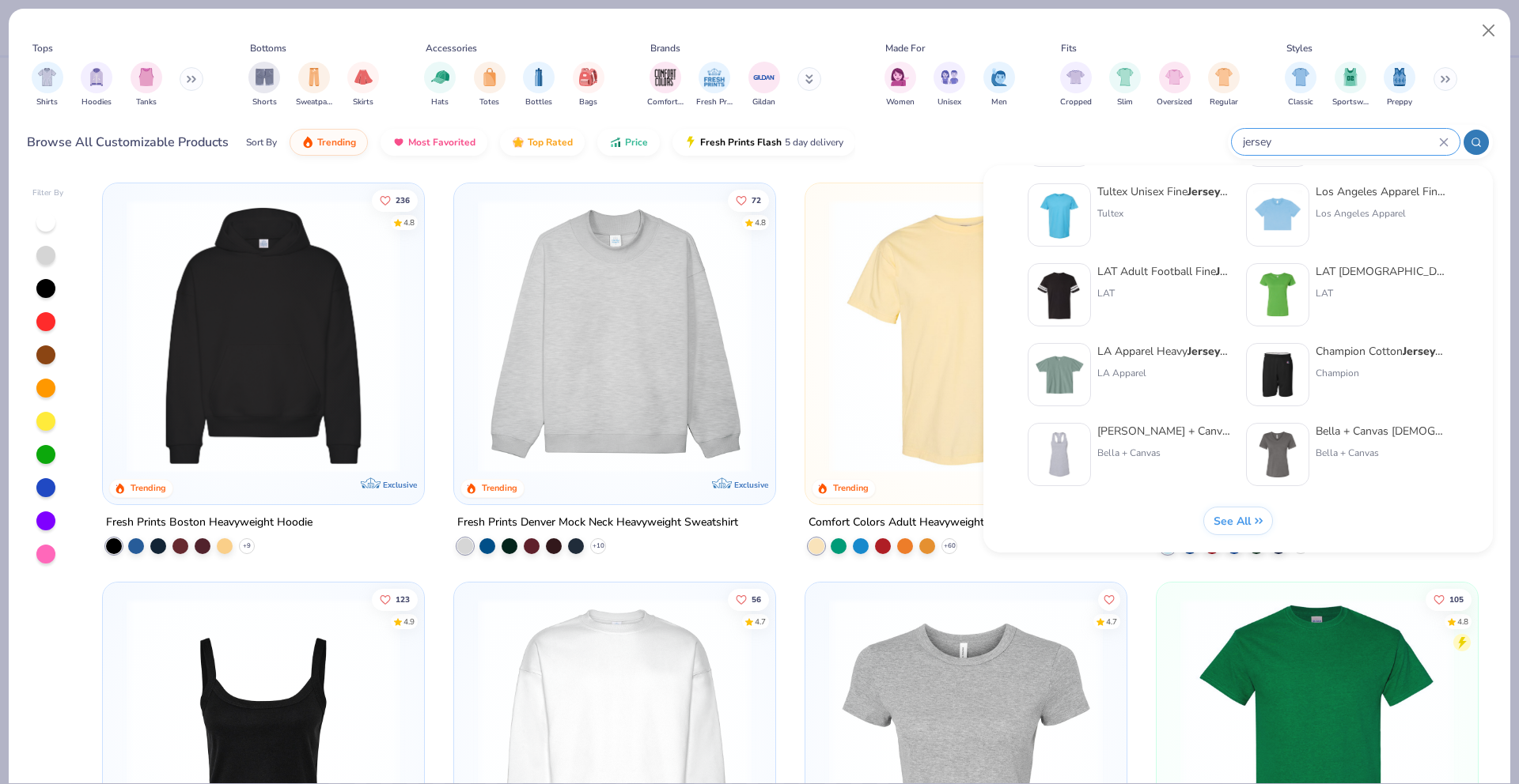
type input "jersey"
click at [1230, 531] on button "See All" at bounding box center [1237, 521] width 69 height 28
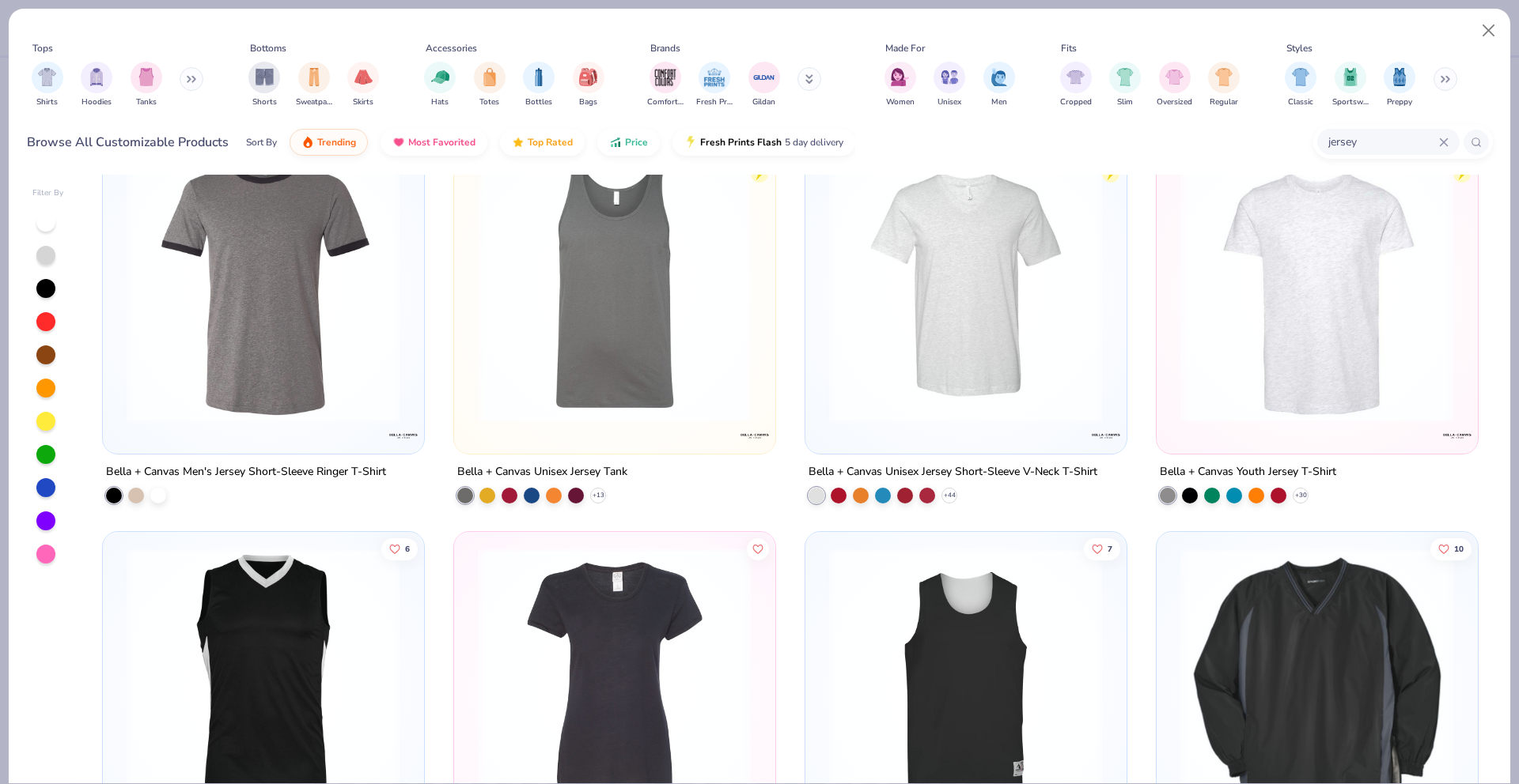
scroll to position [5385, 0]
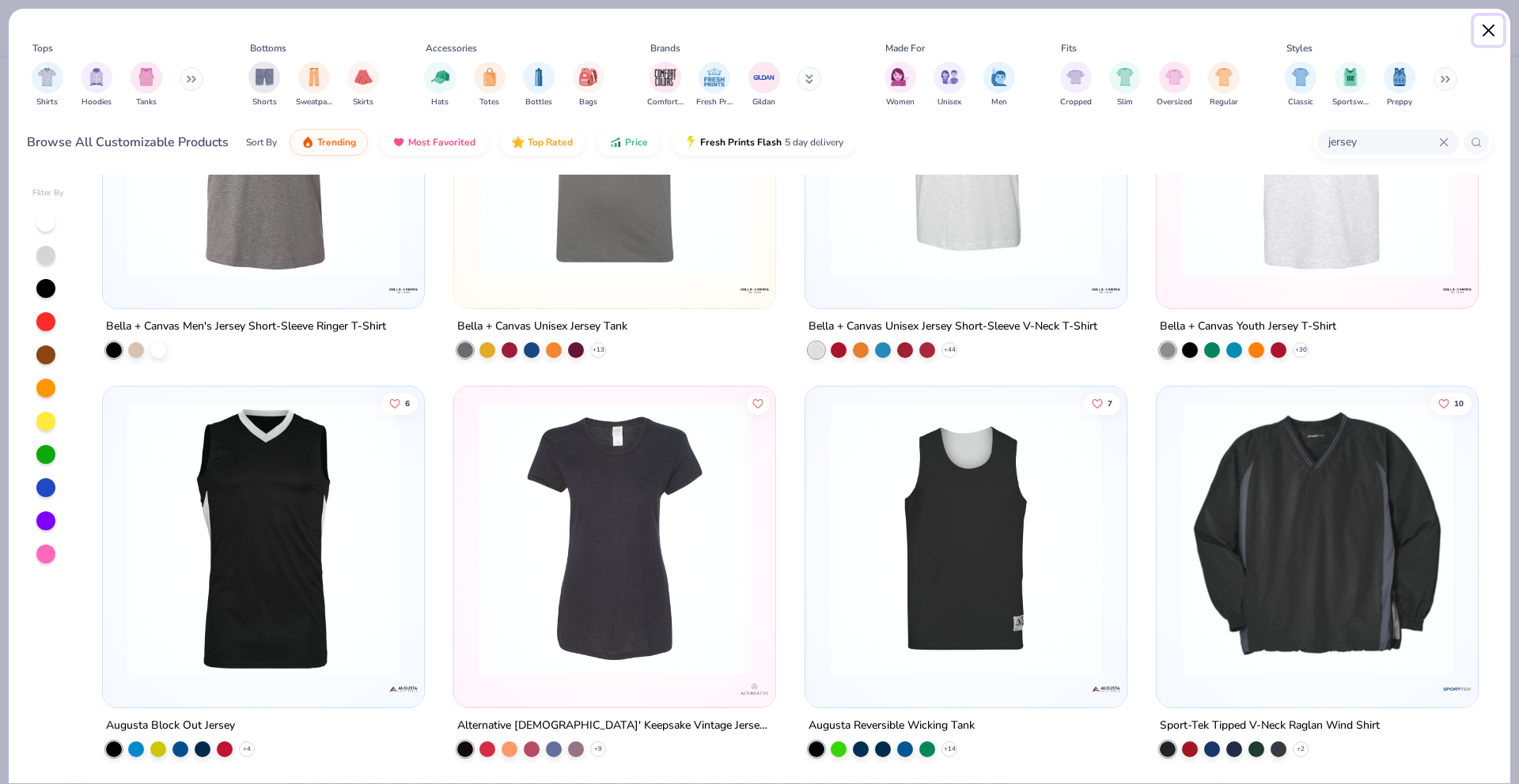
click at [1498, 28] on button "Close" at bounding box center [1489, 30] width 30 height 30
